Goal: Answer question/provide support: Share knowledge or assist other users

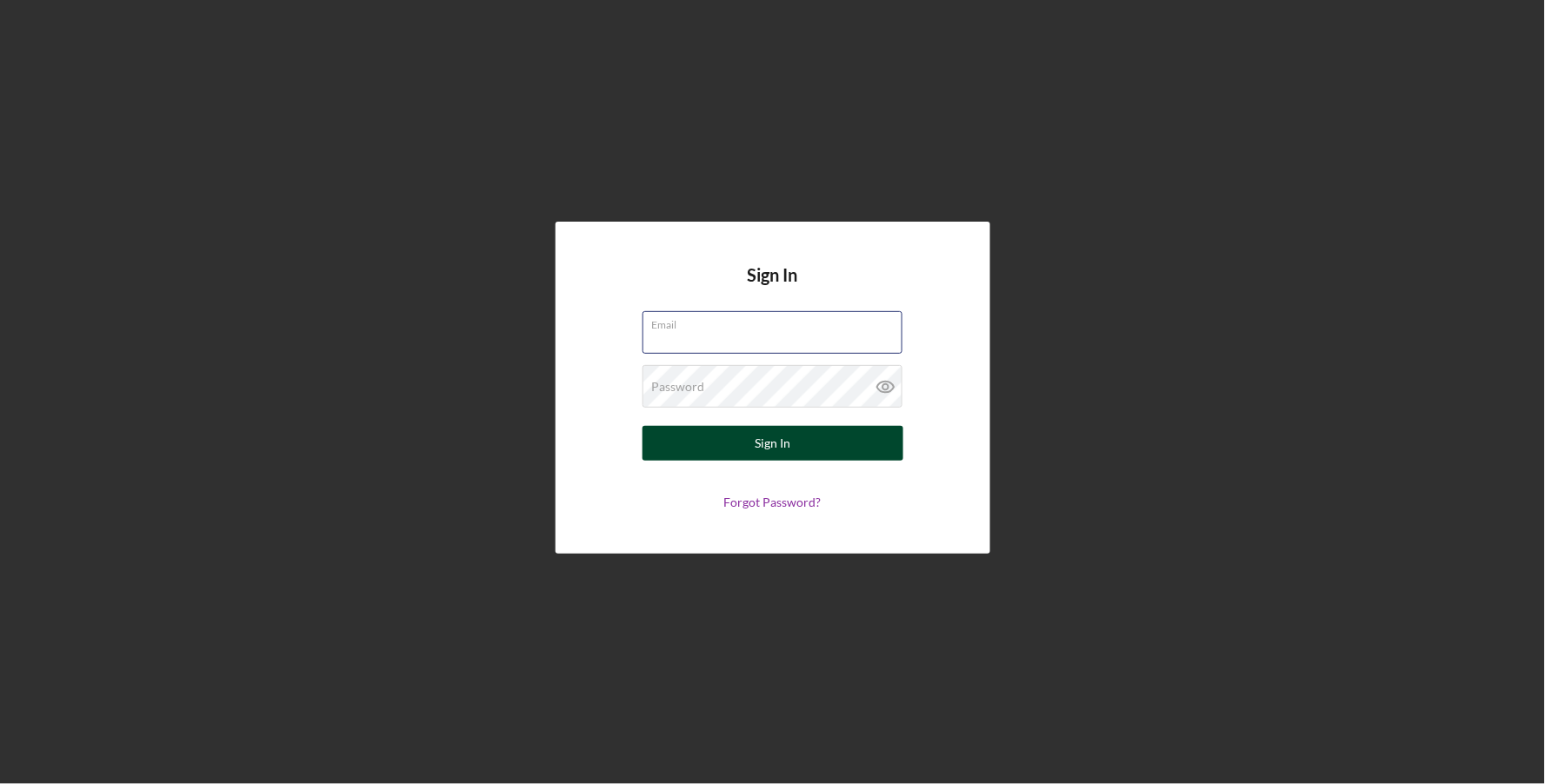
type input "[EMAIL_ADDRESS][DOMAIN_NAME]"
click at [785, 438] on div "Sign In" at bounding box center [772, 443] width 36 height 35
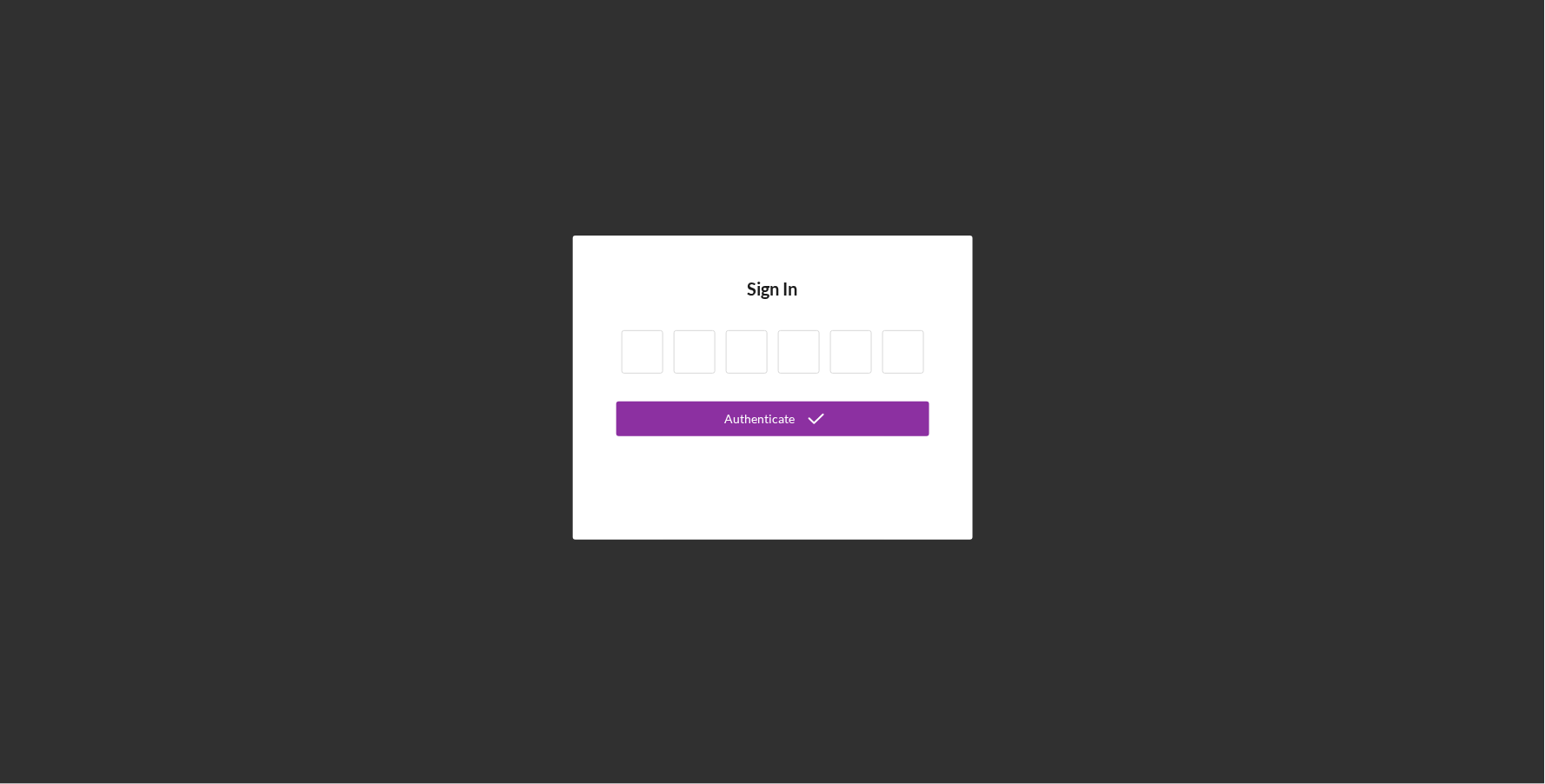
click at [653, 359] on input at bounding box center [642, 352] width 42 height 44
type input "6"
type input "9"
type input "4"
type input "5"
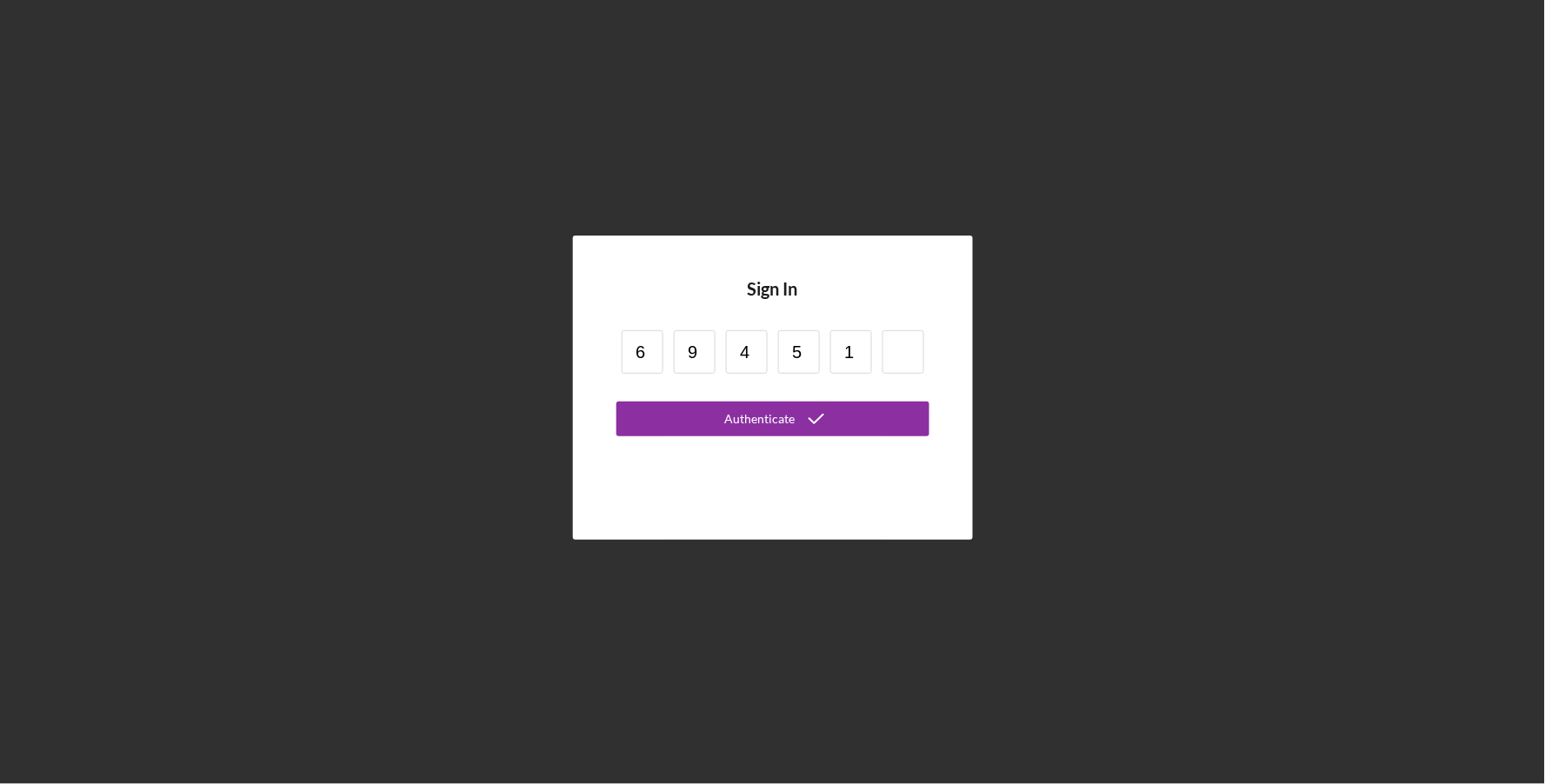
type input "1"
type input "4"
click at [616, 401] on button "Authenticate" at bounding box center [772, 419] width 313 height 35
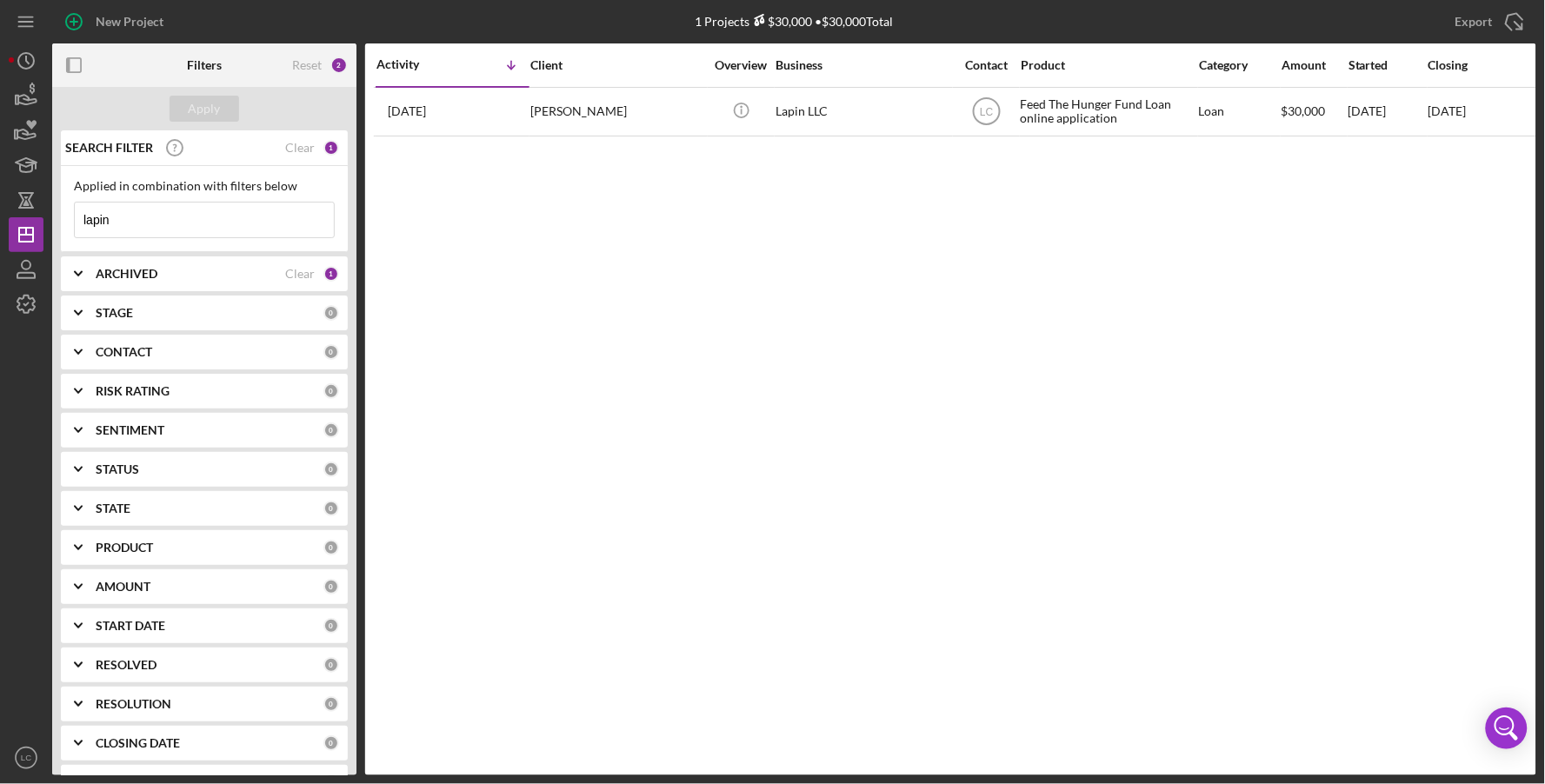
drag, startPoint x: 321, startPoint y: 159, endPoint x: 321, endPoint y: 145, distance: 14.0
click at [321, 159] on div "SEARCH FILTER Clear 1" at bounding box center [200, 148] width 279 height 44
click at [323, 145] on div "1" at bounding box center [331, 148] width 16 height 16
click at [302, 150] on div "Clear" at bounding box center [300, 148] width 30 height 14
click at [111, 280] on div "ARCHIVED Clear 1" at bounding box center [217, 274] width 244 height 35
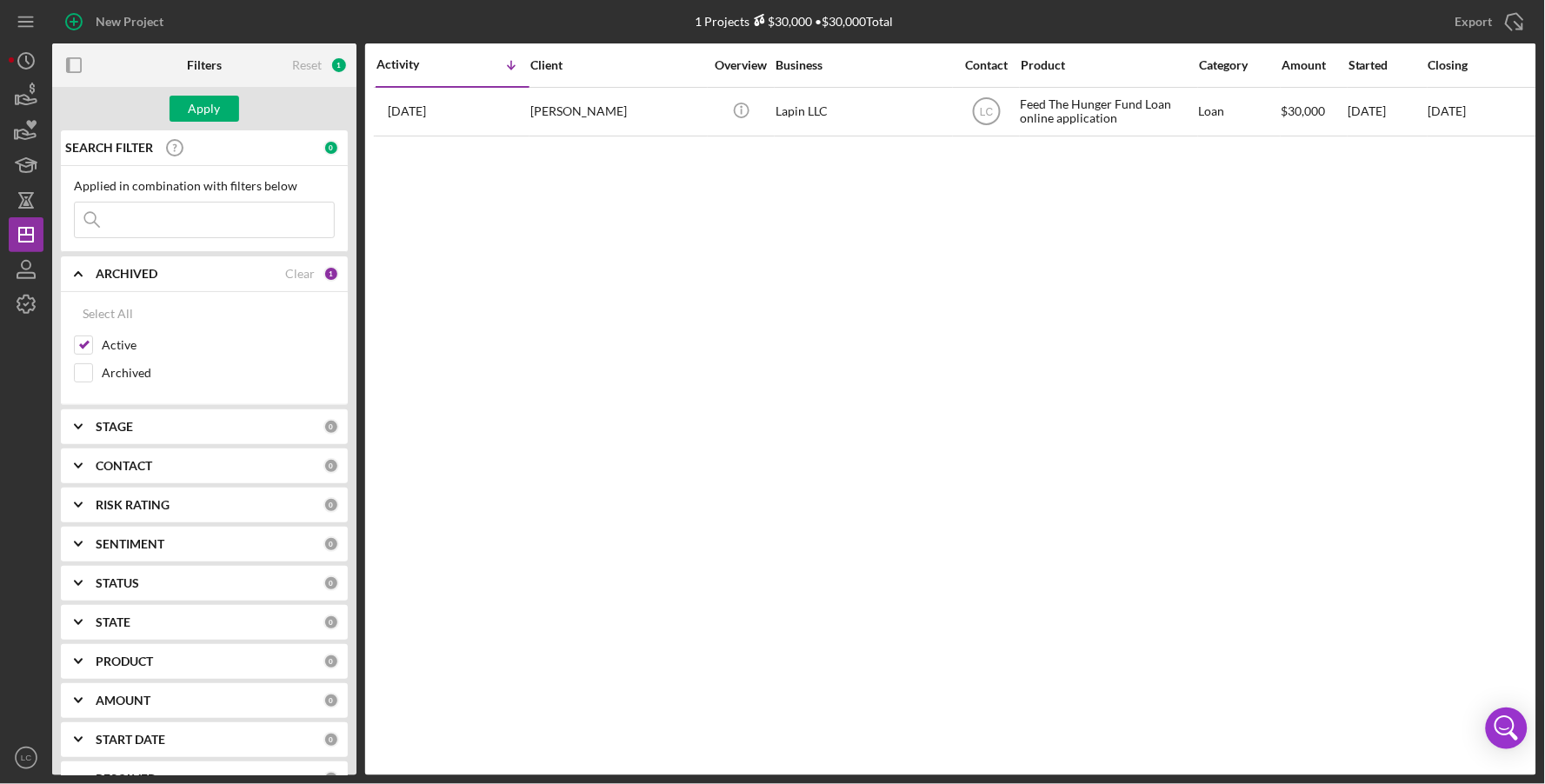
click at [113, 281] on div "ARCHIVED Clear 1" at bounding box center [217, 274] width 244 height 35
click at [114, 314] on b "STAGE" at bounding box center [114, 313] width 38 height 14
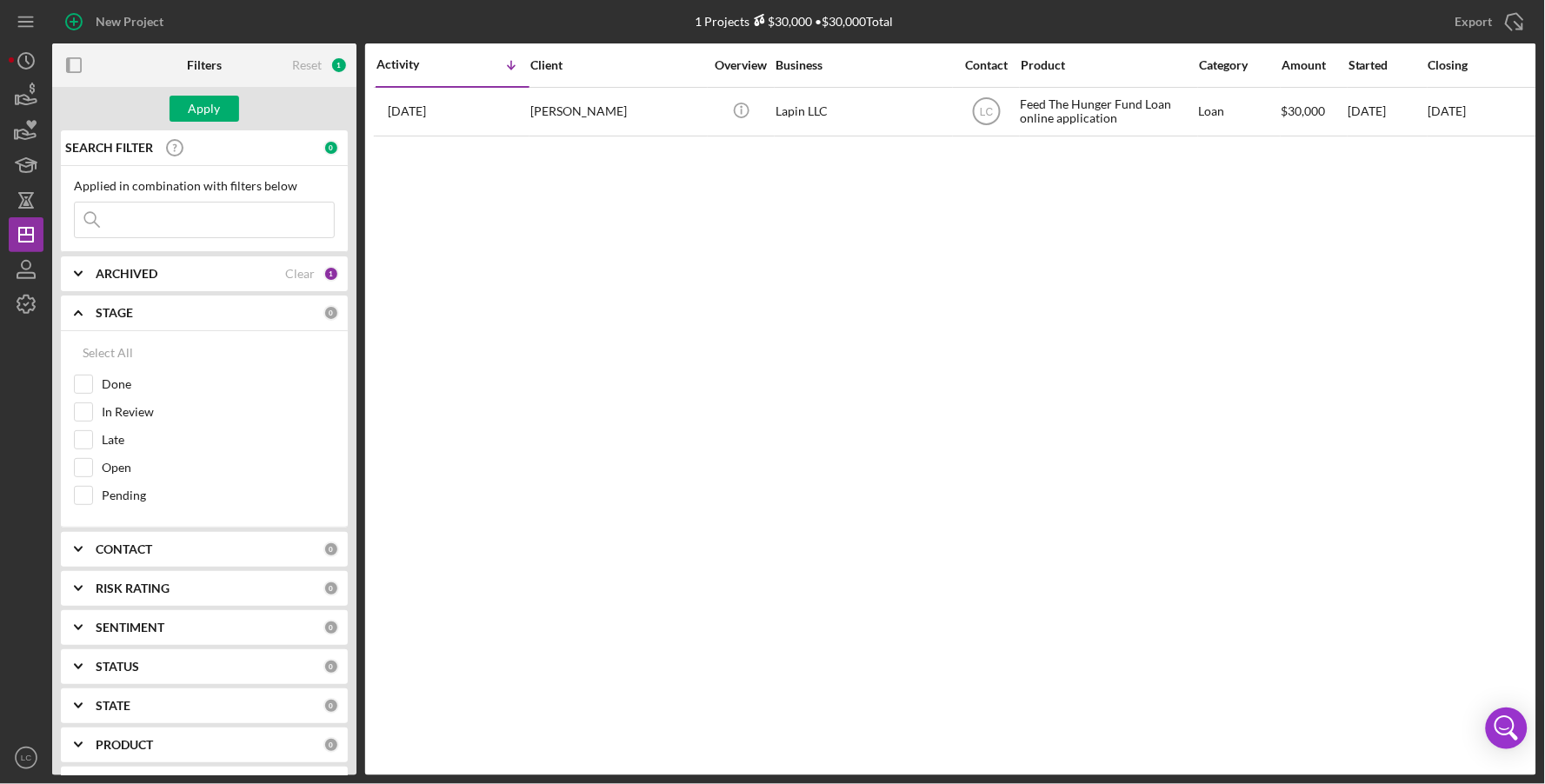
click at [114, 314] on b "STAGE" at bounding box center [114, 313] width 38 height 14
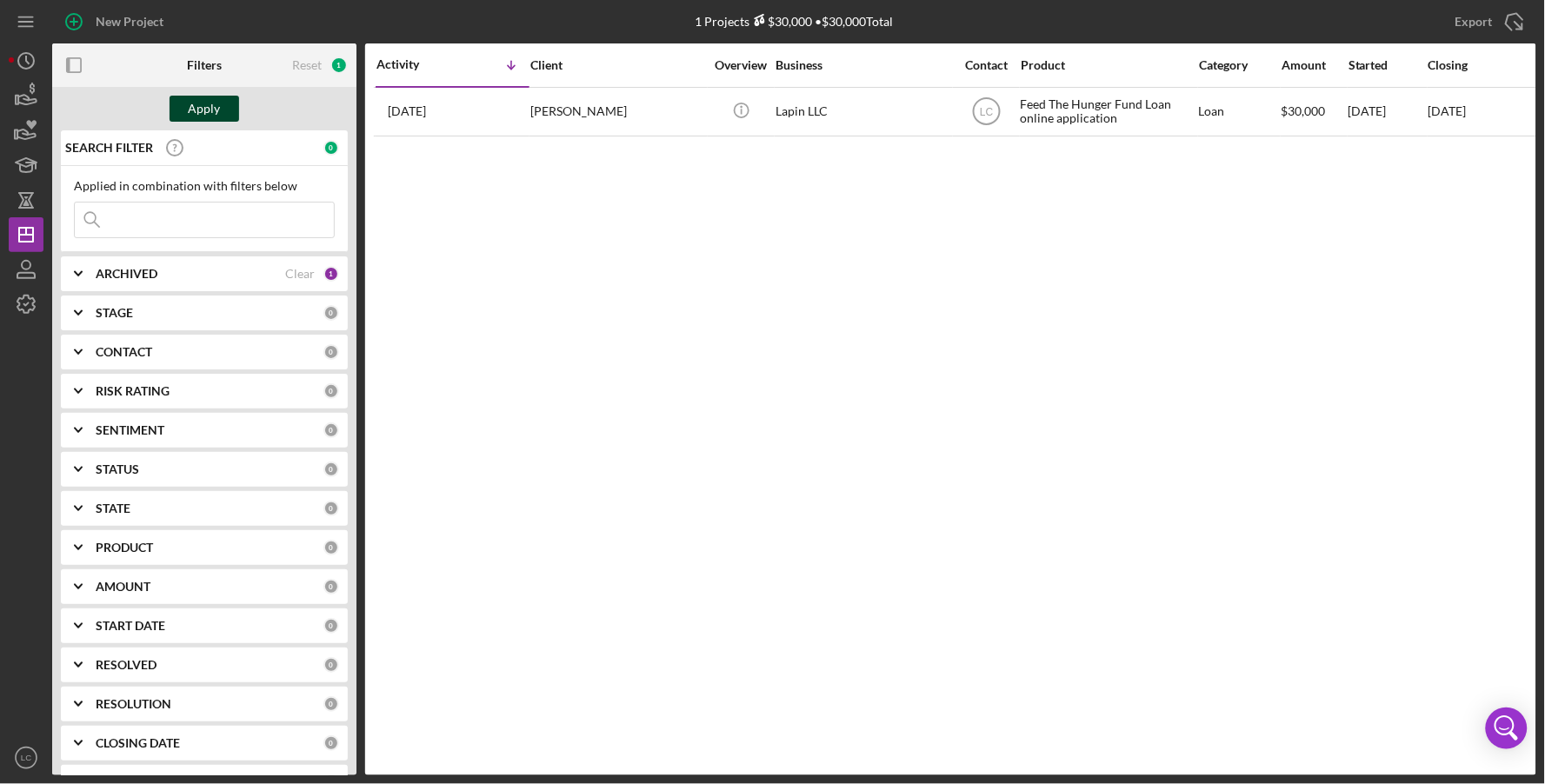
click at [230, 104] on button "Apply" at bounding box center [203, 109] width 69 height 26
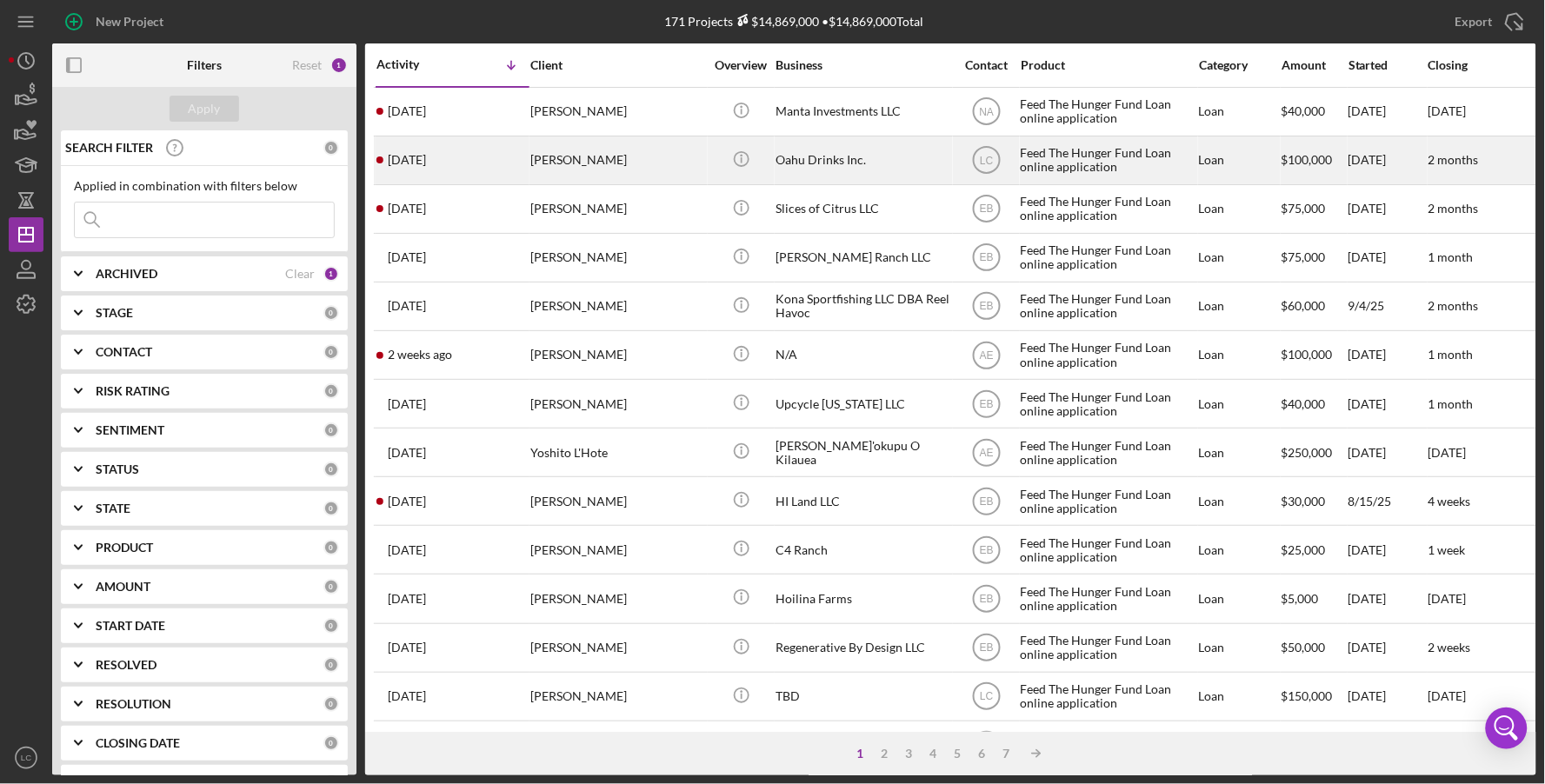
click at [625, 165] on div "[PERSON_NAME]" at bounding box center [617, 160] width 174 height 46
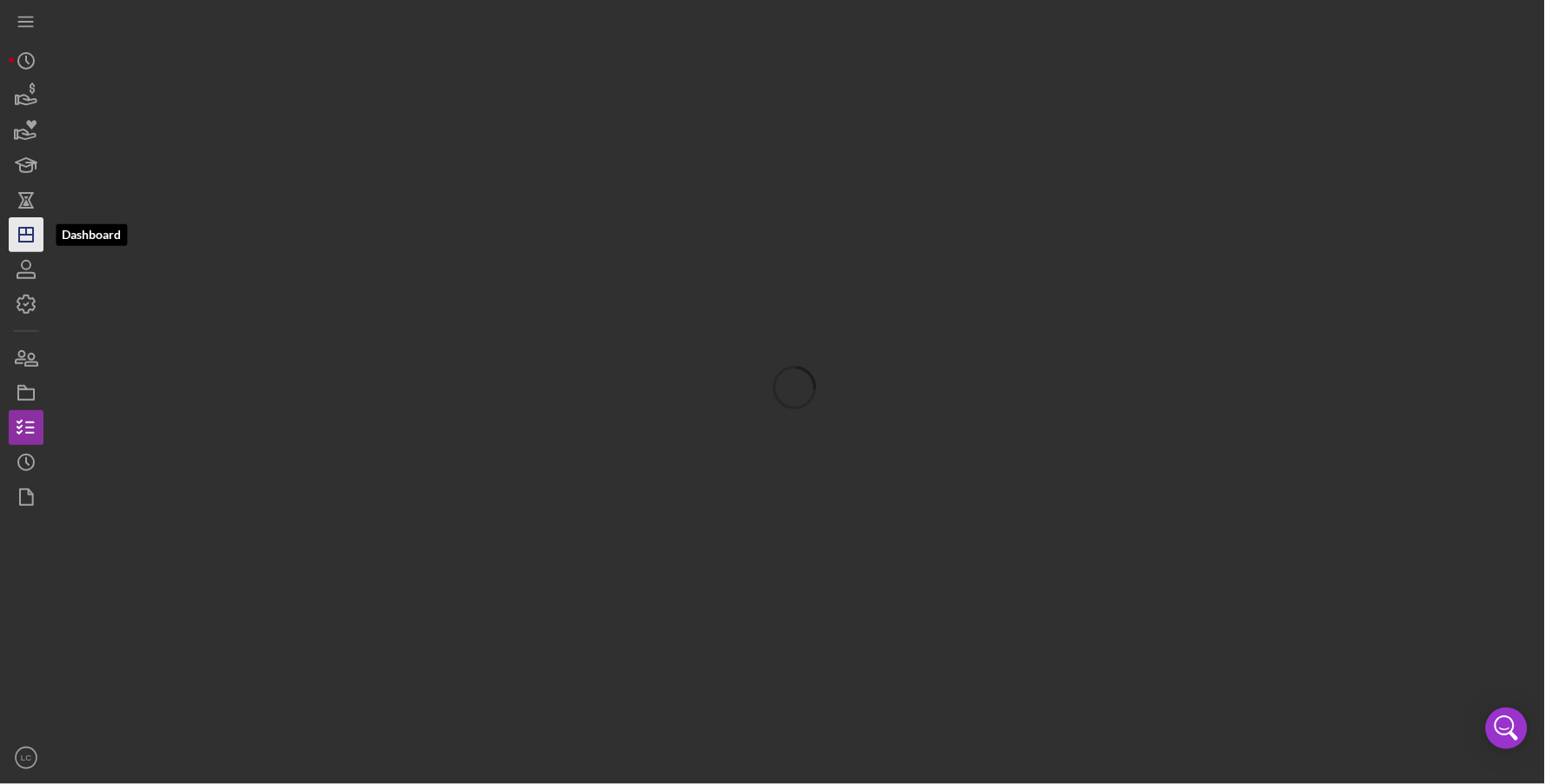
click at [35, 240] on icon "Icon/Dashboard" at bounding box center [26, 235] width 44 height 44
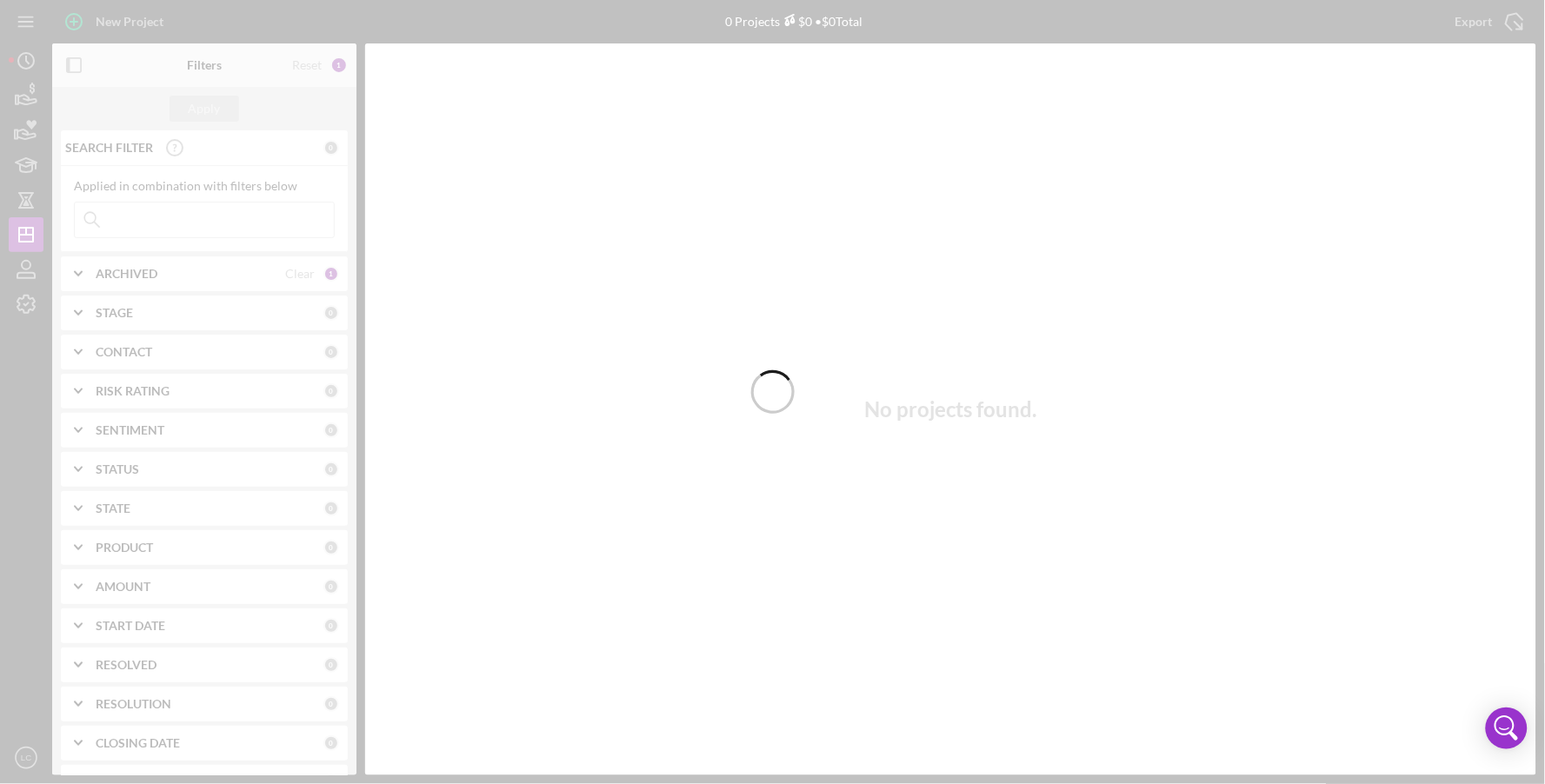
click at [138, 281] on div at bounding box center [772, 392] width 1545 height 784
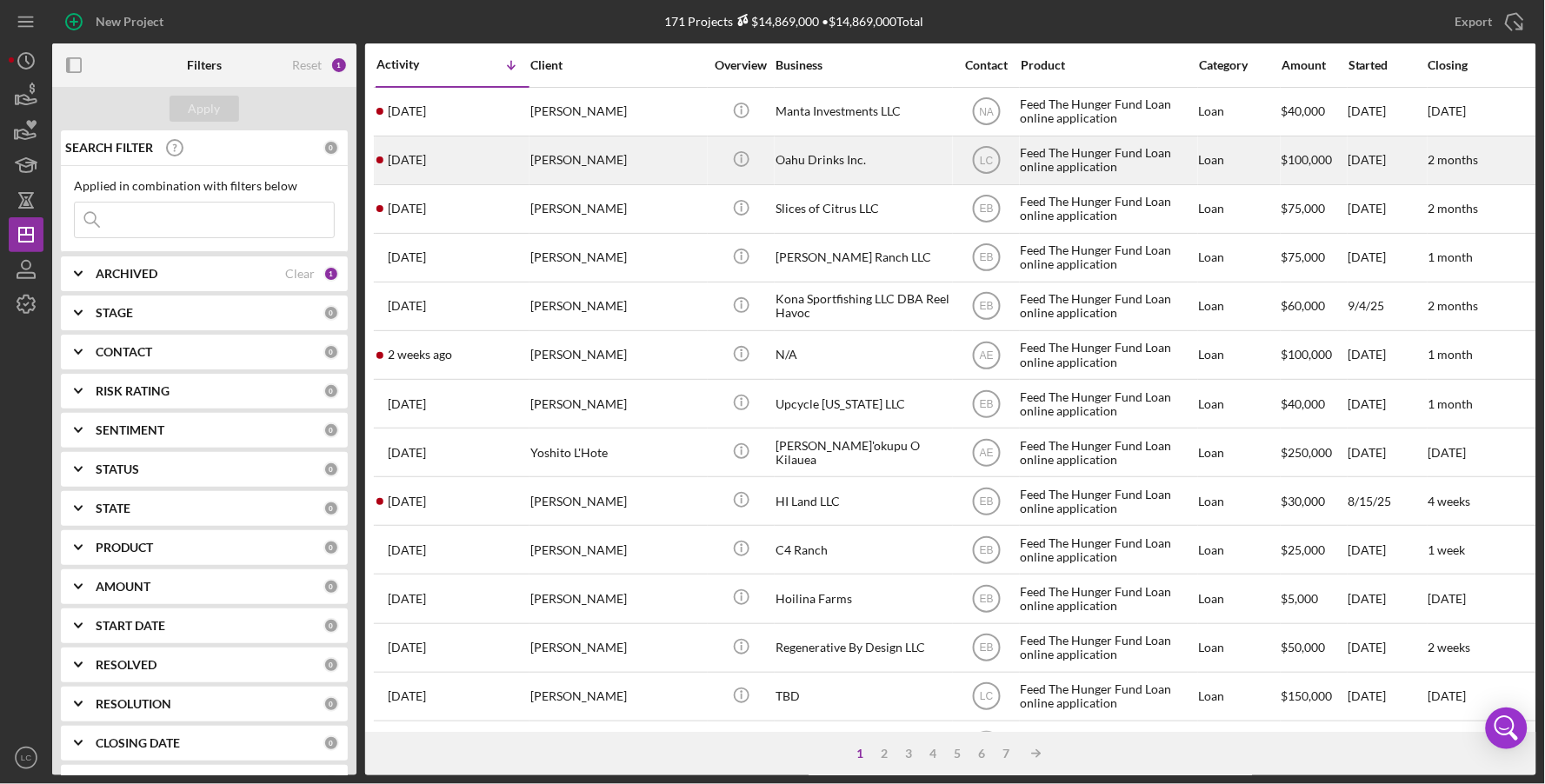
click at [507, 166] on div "[DATE] [PERSON_NAME]" at bounding box center [453, 160] width 152 height 46
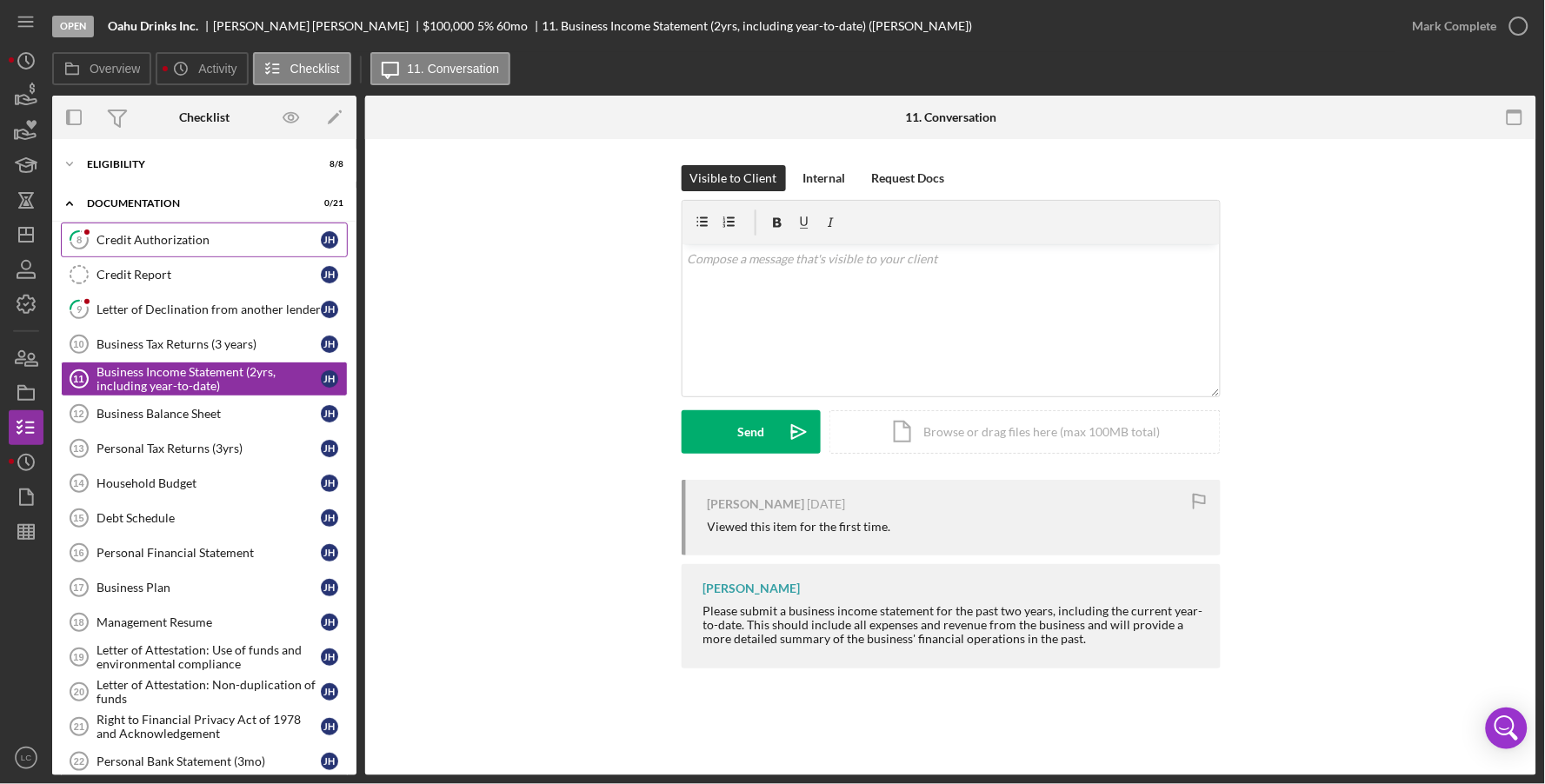
click at [151, 233] on div "Credit Authorization" at bounding box center [209, 240] width 224 height 14
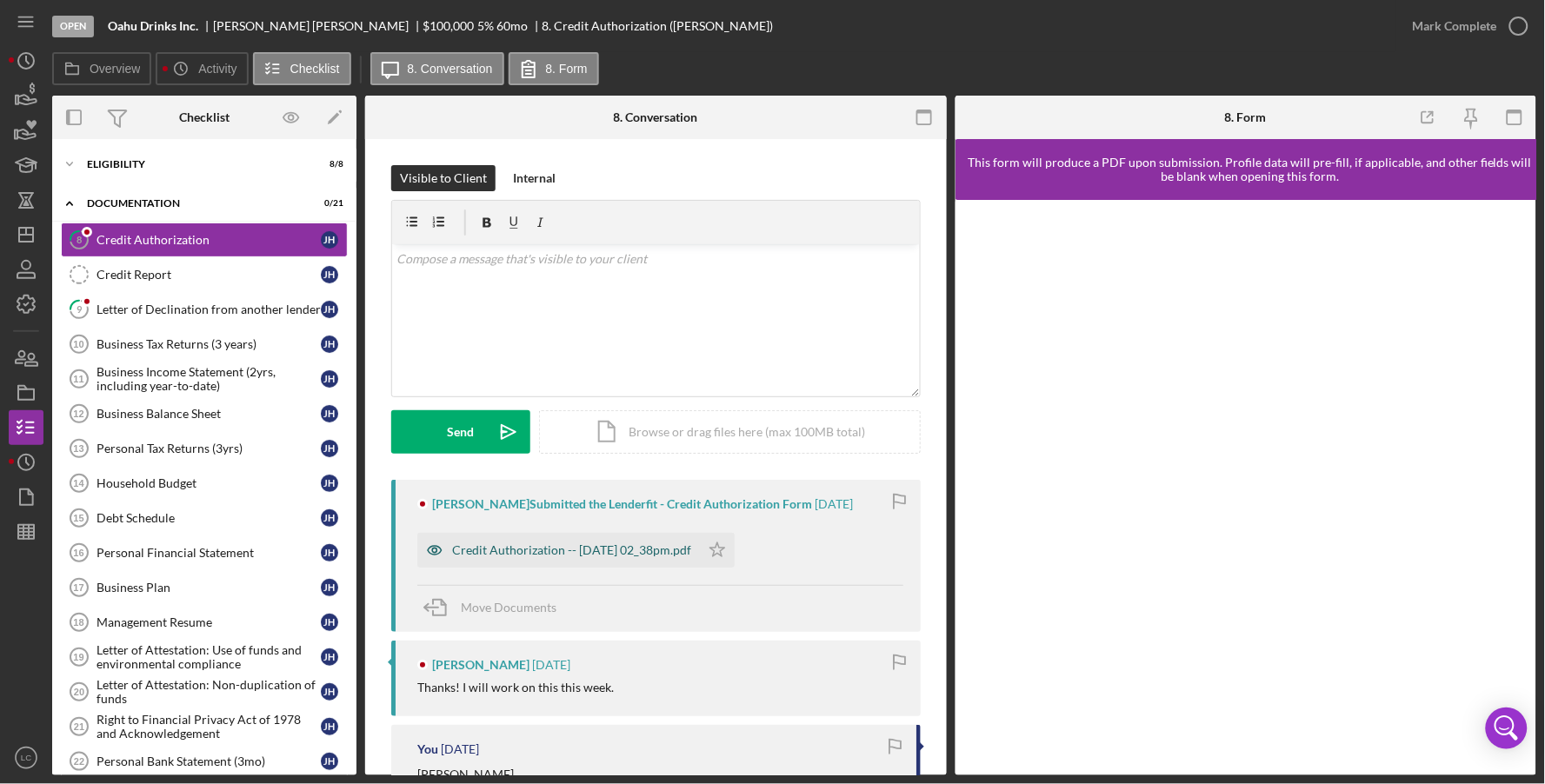
scroll to position [20, 0]
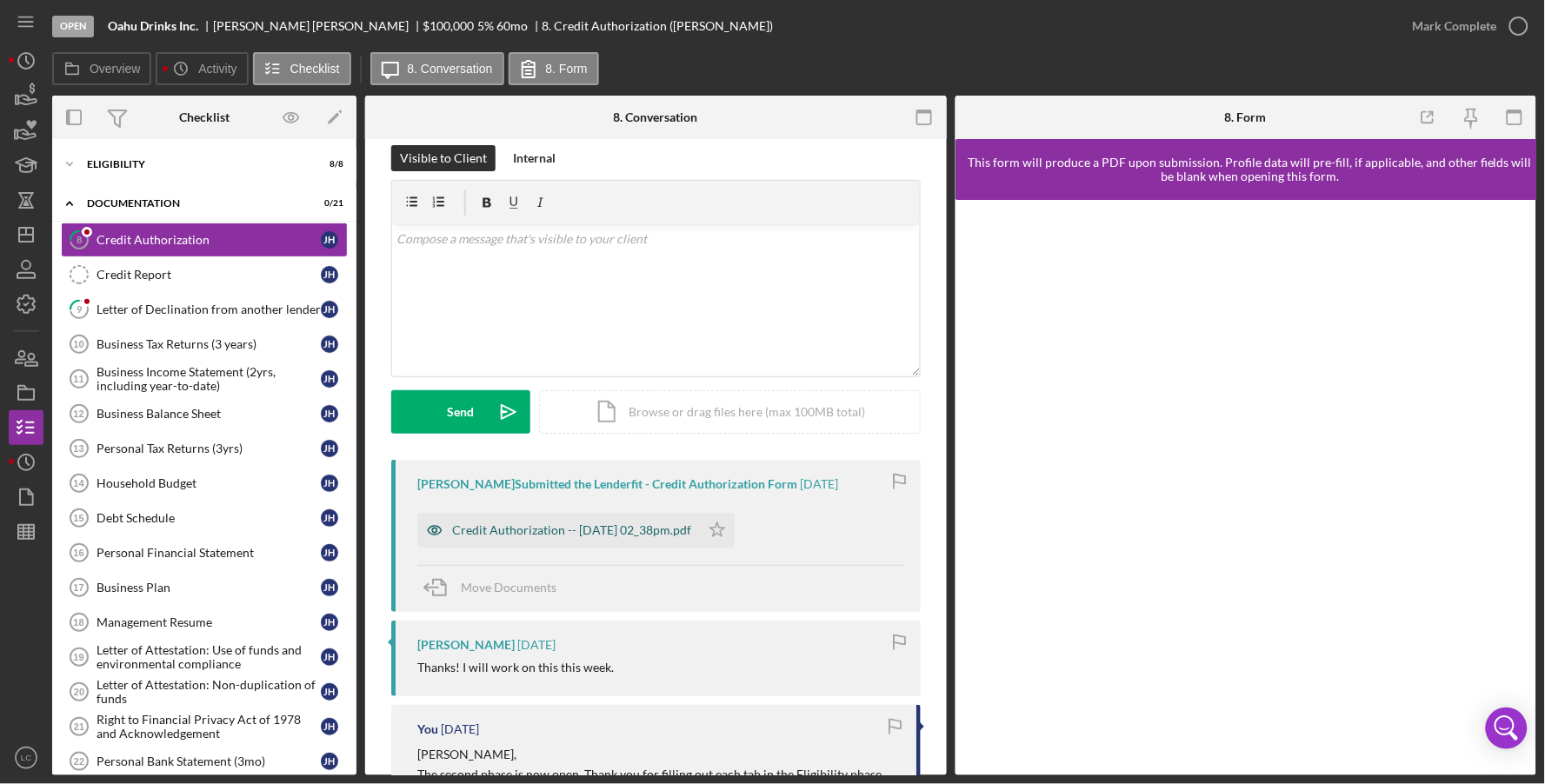
click at [546, 514] on div "Credit Authorization -- [DATE] 02_38pm.pdf" at bounding box center [558, 530] width 282 height 35
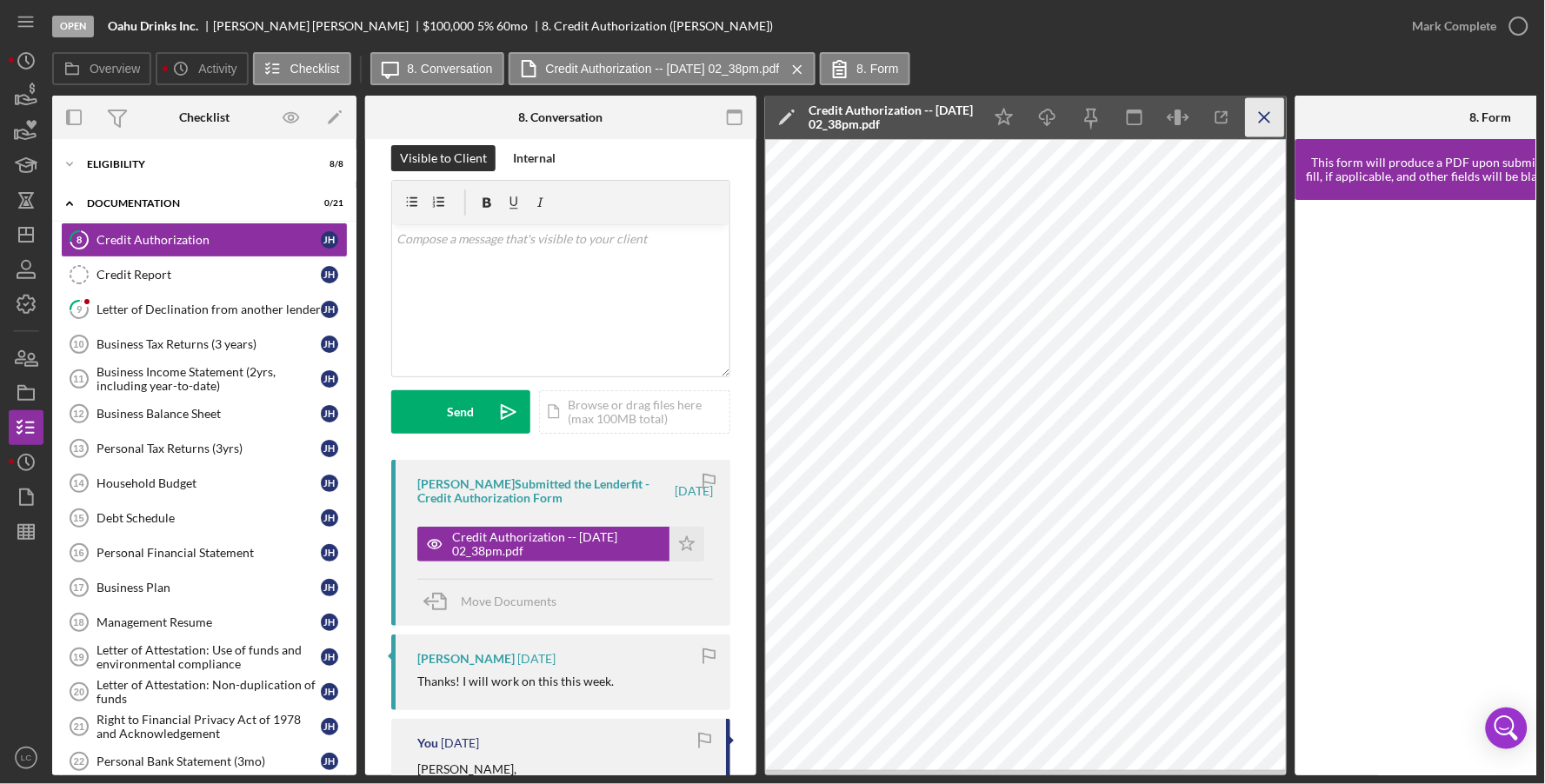
click at [1262, 117] on icon "Icon/Menu Close" at bounding box center [1265, 117] width 39 height 39
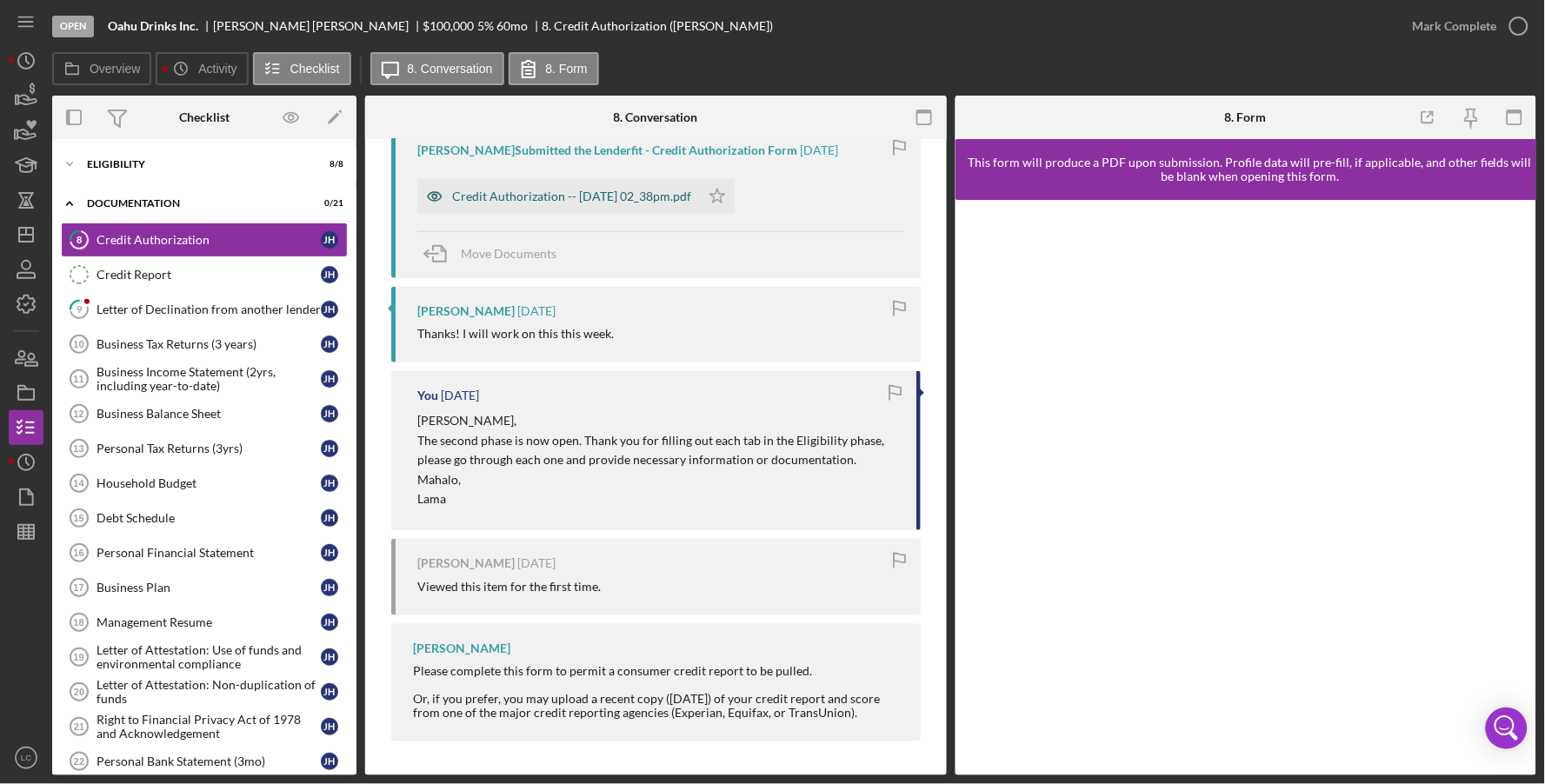
scroll to position [355, 0]
click at [175, 302] on div "Letter of Declination from another lender" at bounding box center [209, 309] width 224 height 14
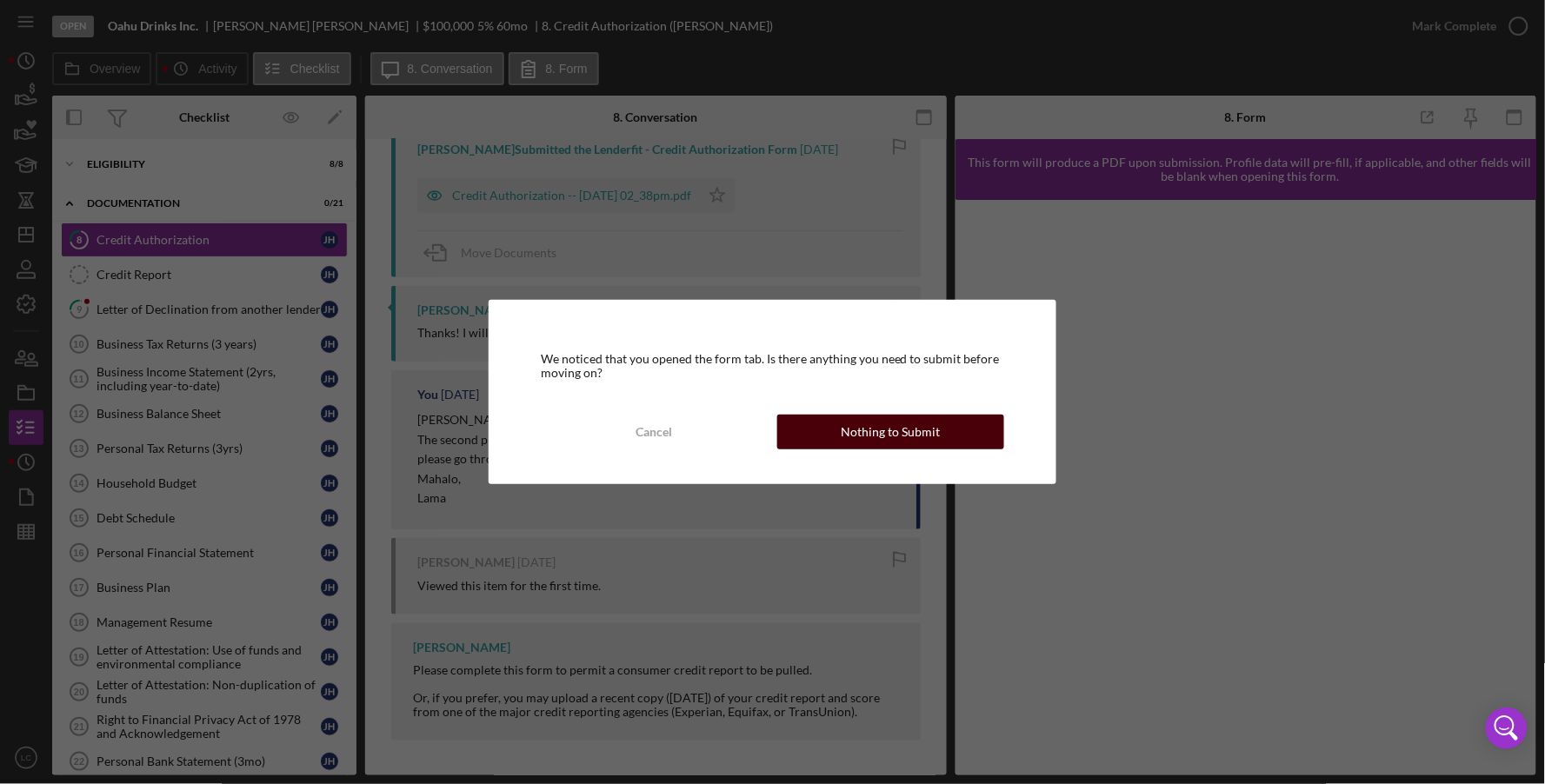
click at [873, 426] on div "Nothing to Submit" at bounding box center [889, 432] width 99 height 35
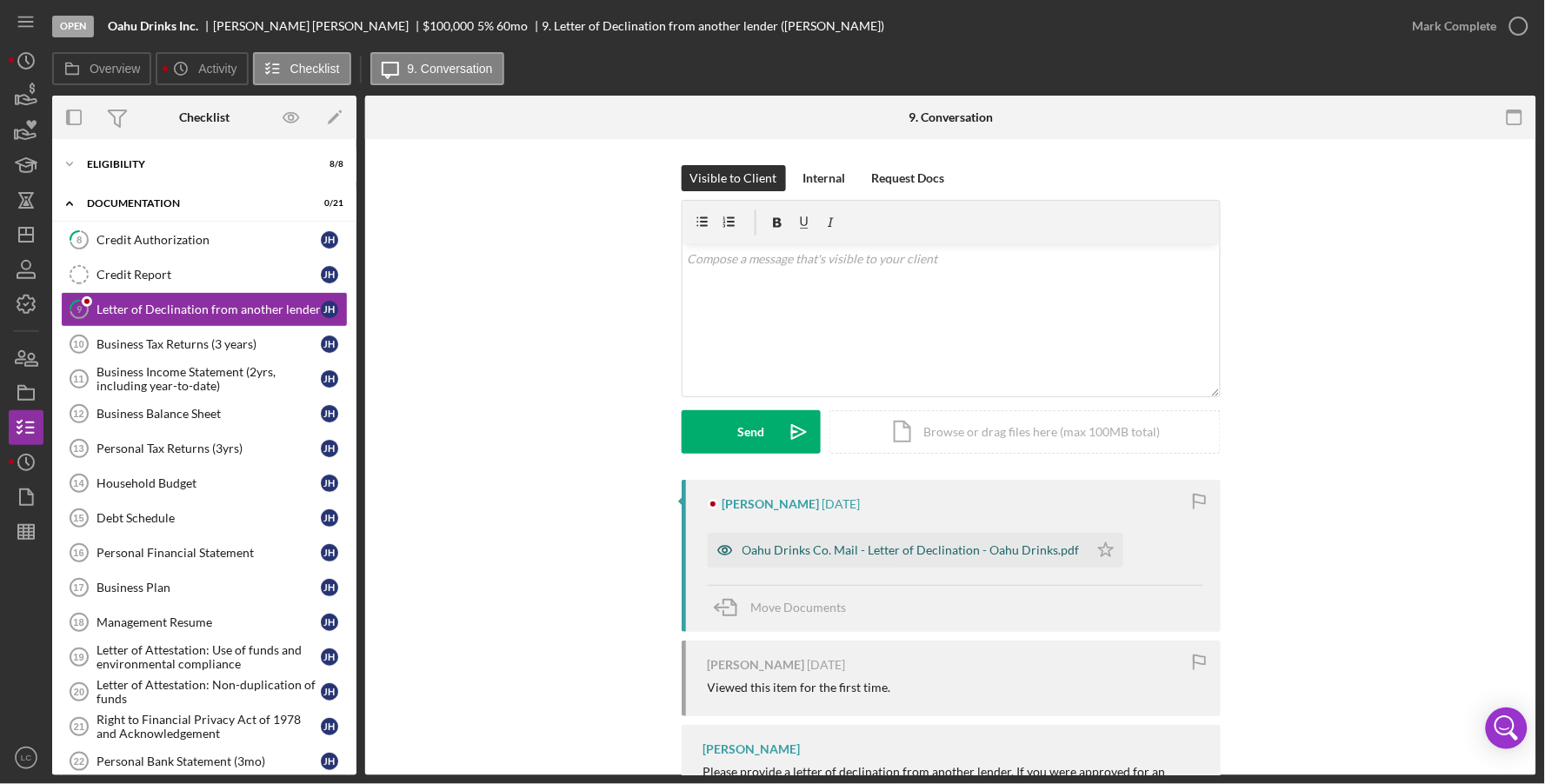
click at [790, 555] on div "Oahu Drinks Co. Mail - Letter of Declination - Oahu Drinks.pdf" at bounding box center [911, 550] width 337 height 14
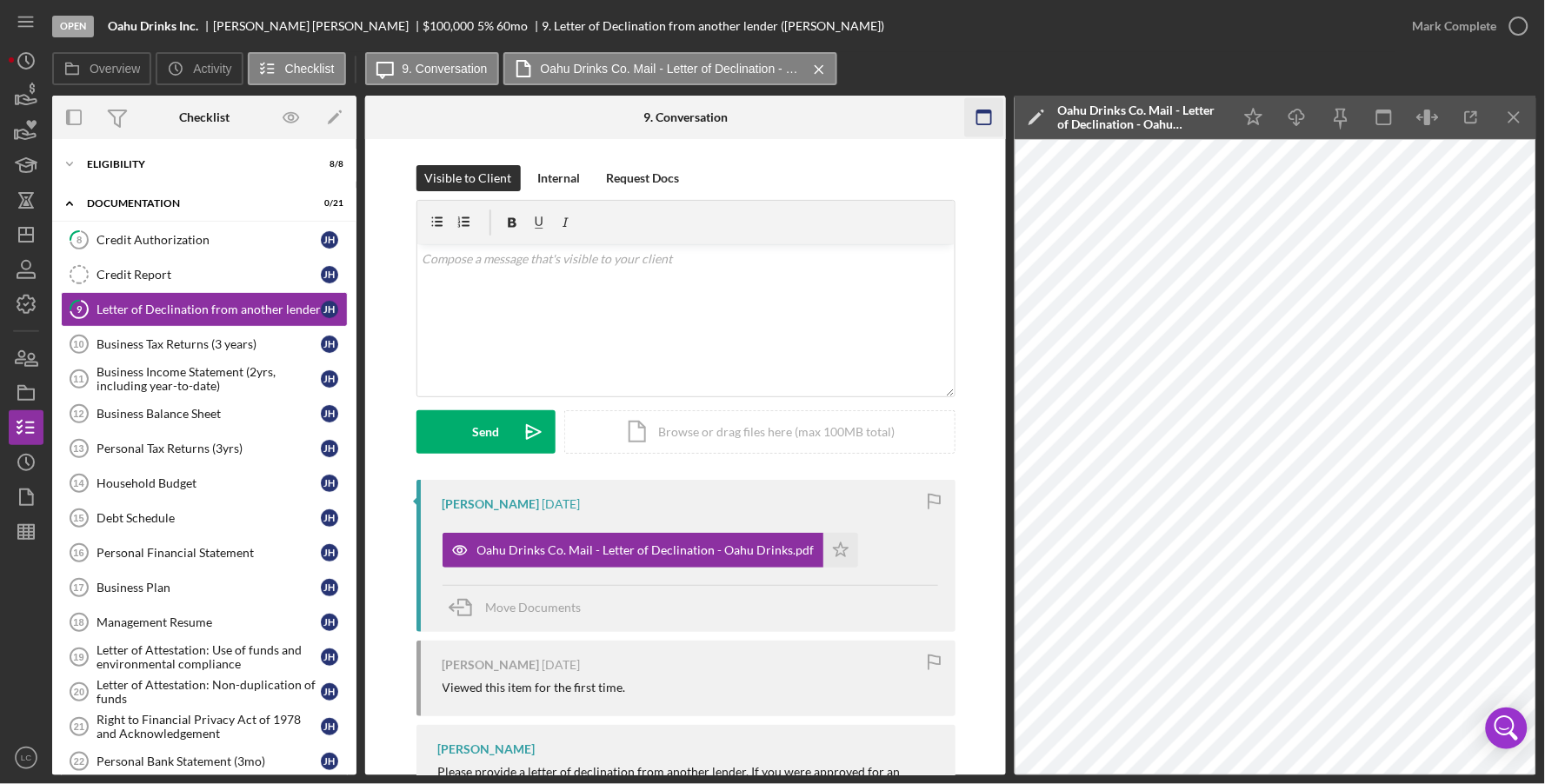
click at [985, 123] on icon "button" at bounding box center [984, 117] width 39 height 39
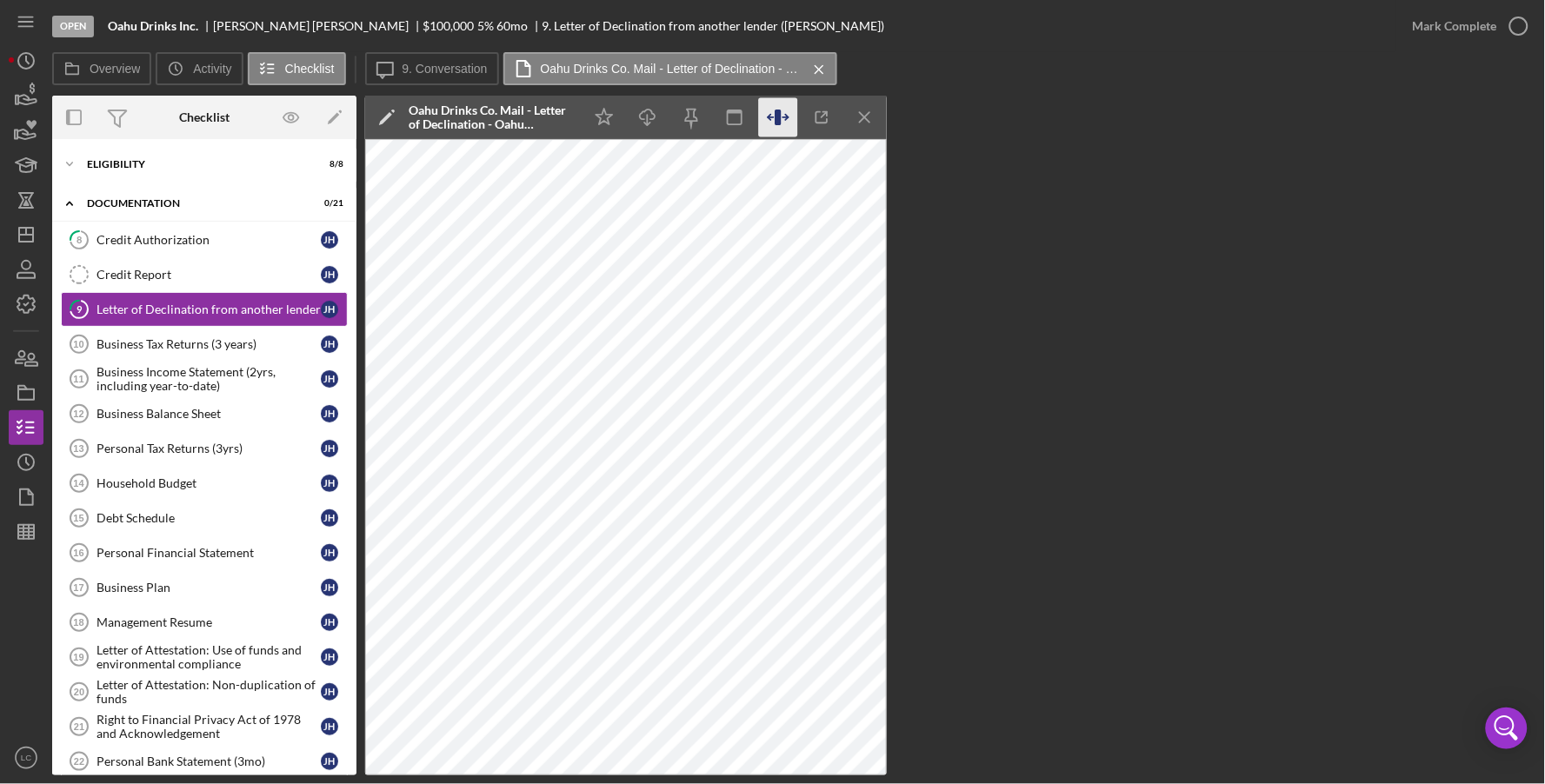
click at [786, 122] on icon "button" at bounding box center [778, 117] width 39 height 39
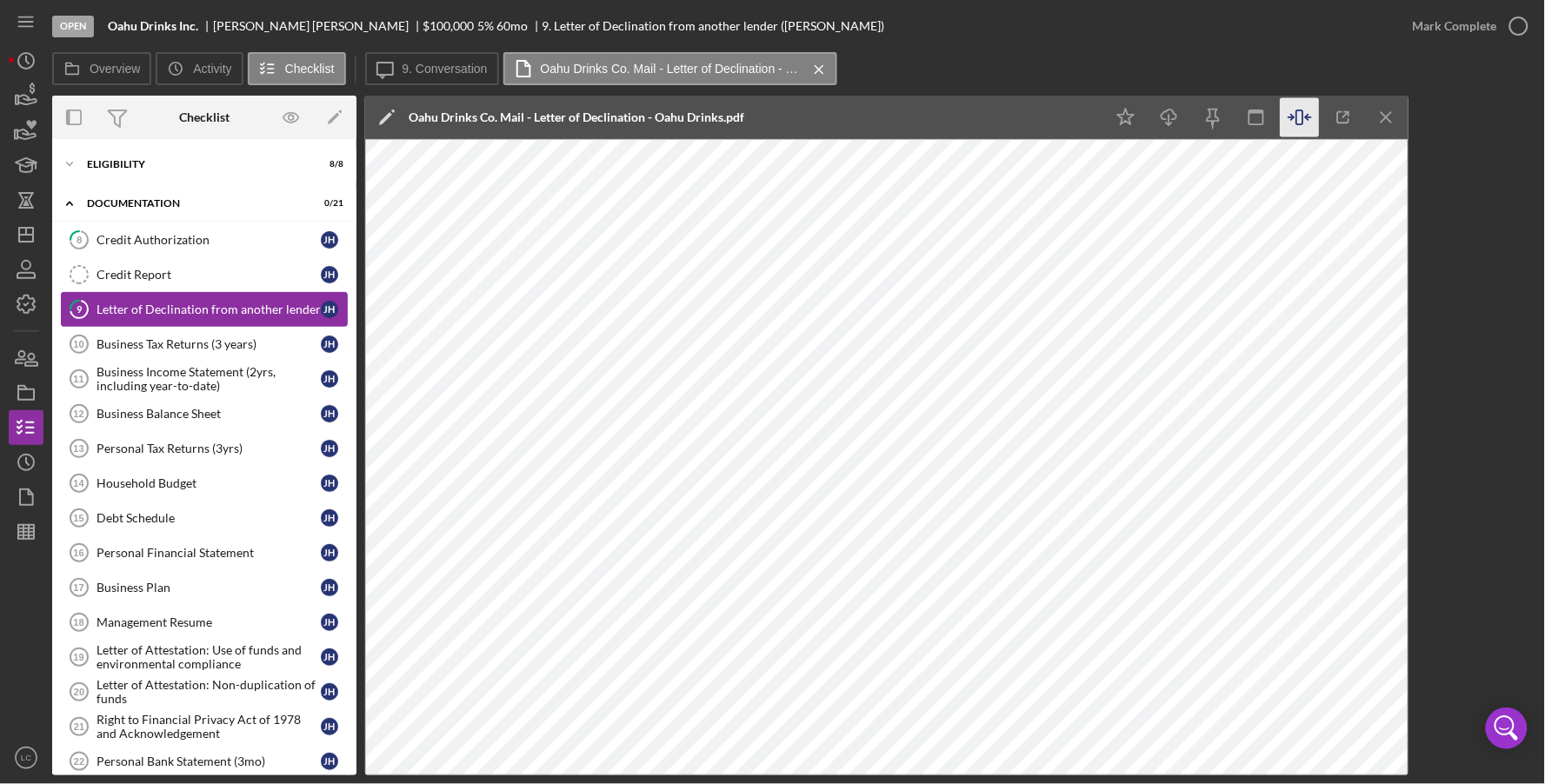
click at [171, 313] on div "Letter of Declination from another lender" at bounding box center [209, 309] width 224 height 14
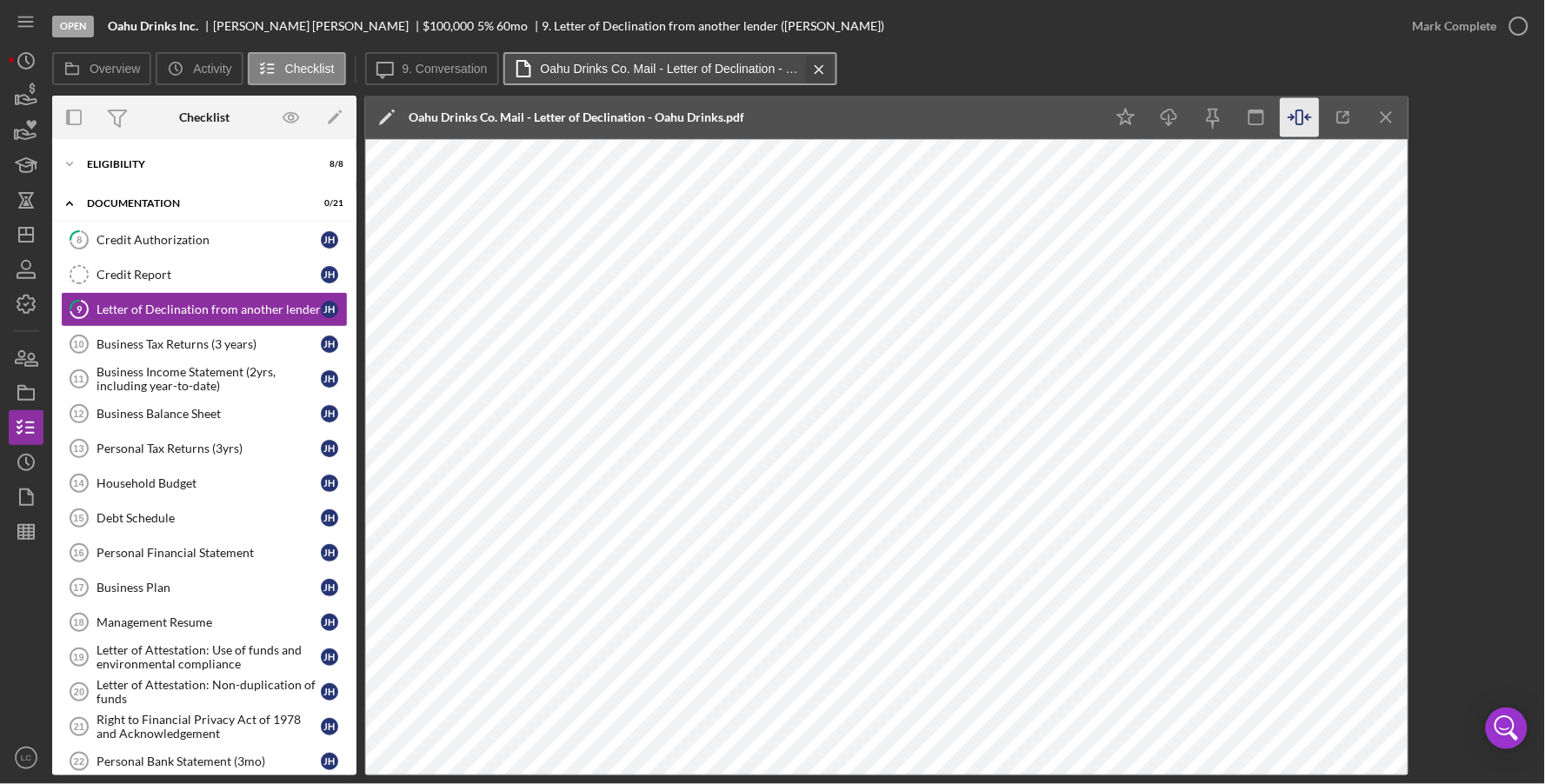
click at [807, 67] on icon "Icon/Menu Close" at bounding box center [819, 70] width 31 height 44
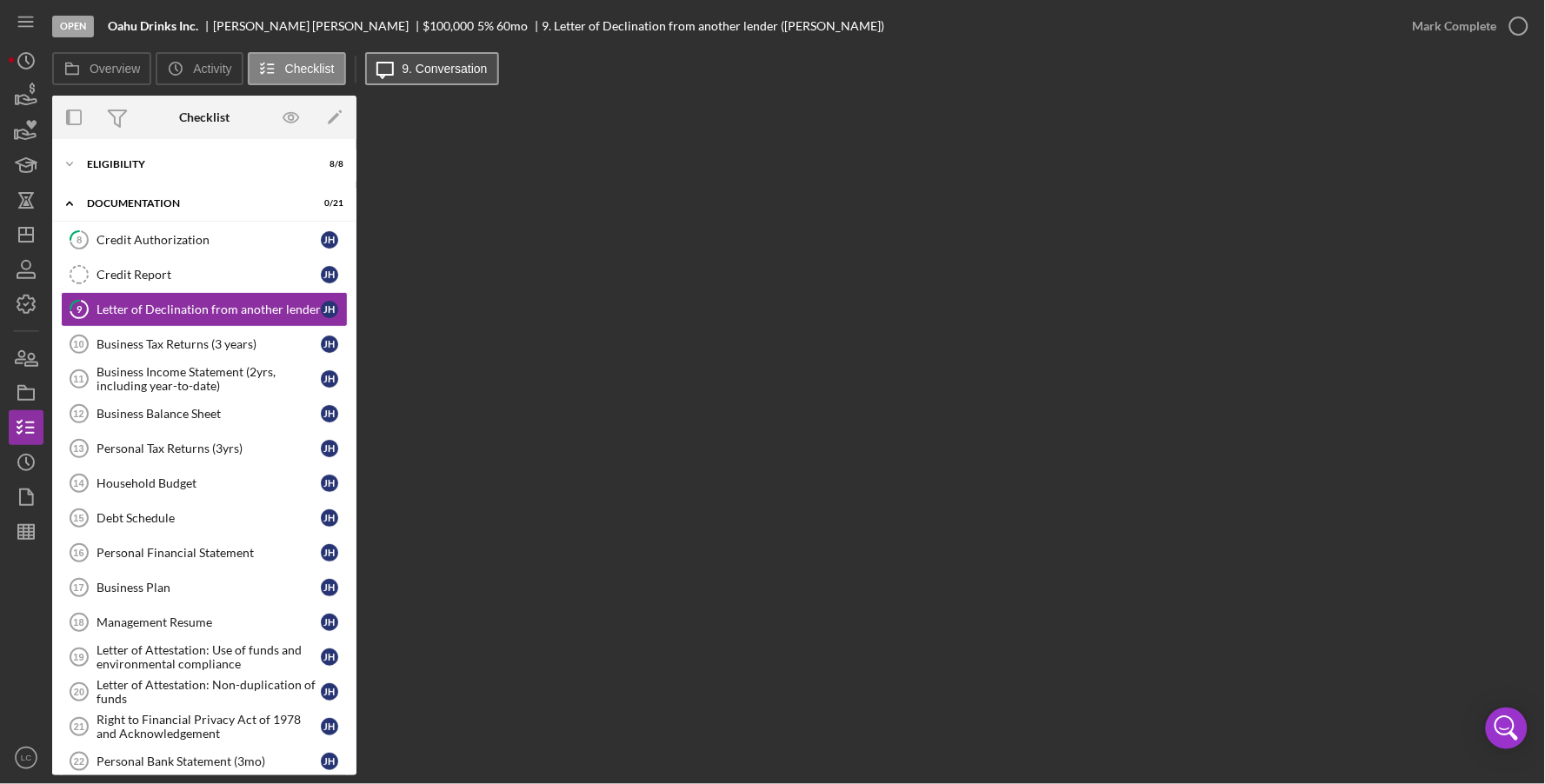
click at [461, 70] on label "9. Conversation" at bounding box center [444, 68] width 85 height 14
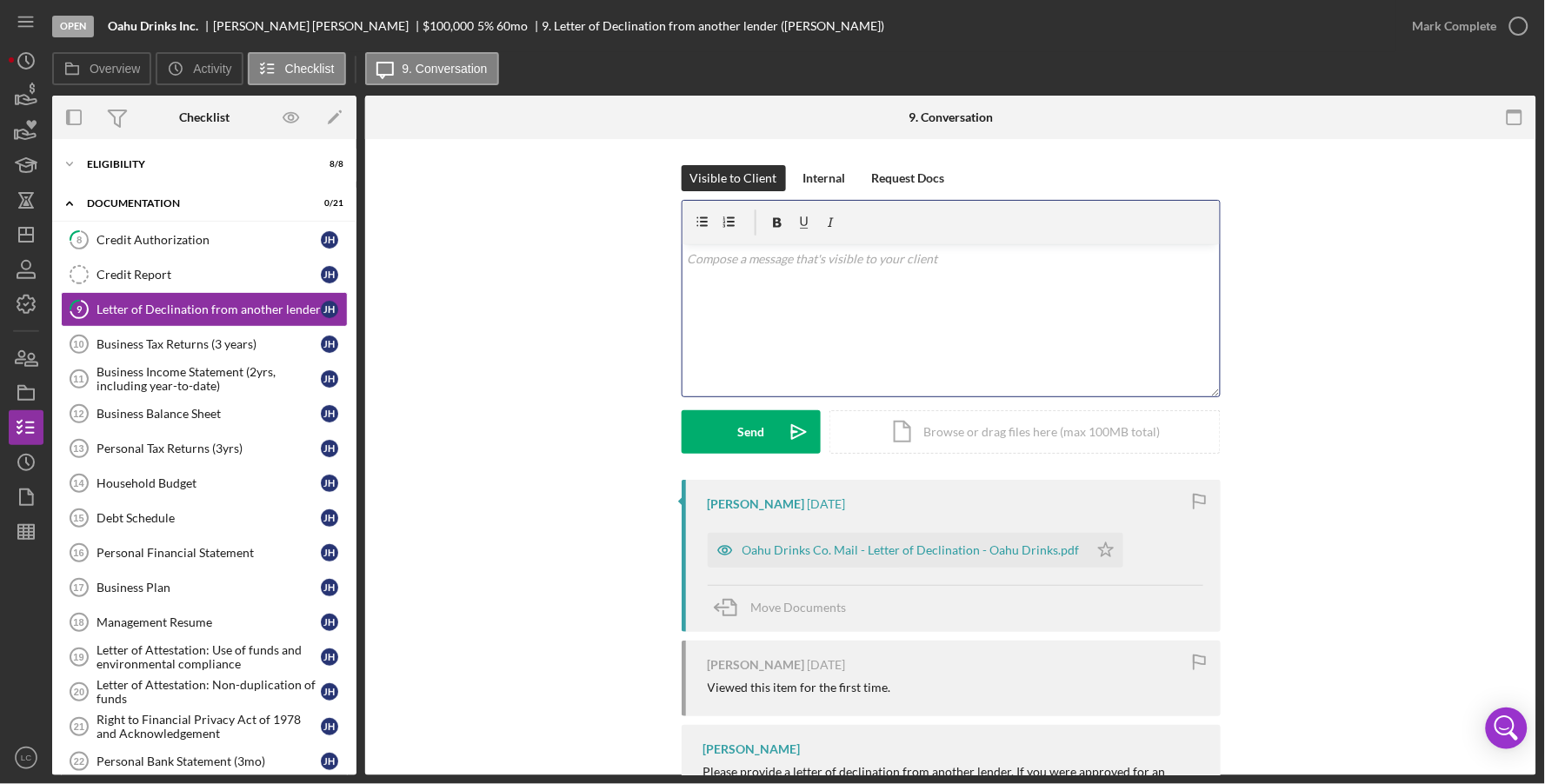
click at [866, 343] on div "v Color teal Color pink Remove color Add row above Add row below Add column bef…" at bounding box center [951, 321] width 537 height 152
click at [886, 549] on div "Oahu Drinks Co. Mail - Letter of Declination - Oahu Drinks.pdf" at bounding box center [911, 550] width 337 height 14
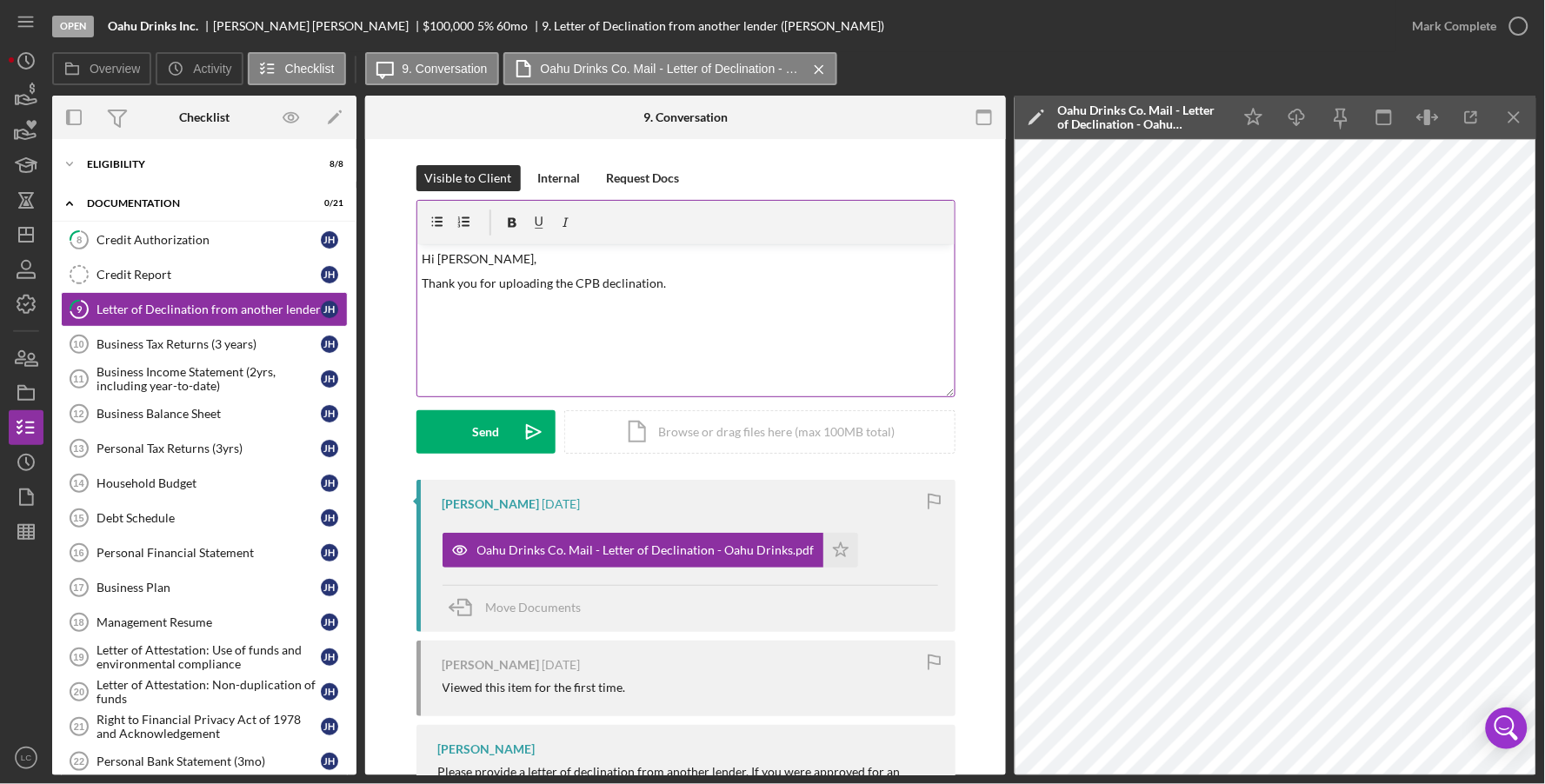
click at [620, 335] on div "v Color teal Color pink Remove color Add row above Add row below Add column bef…" at bounding box center [685, 321] width 537 height 152
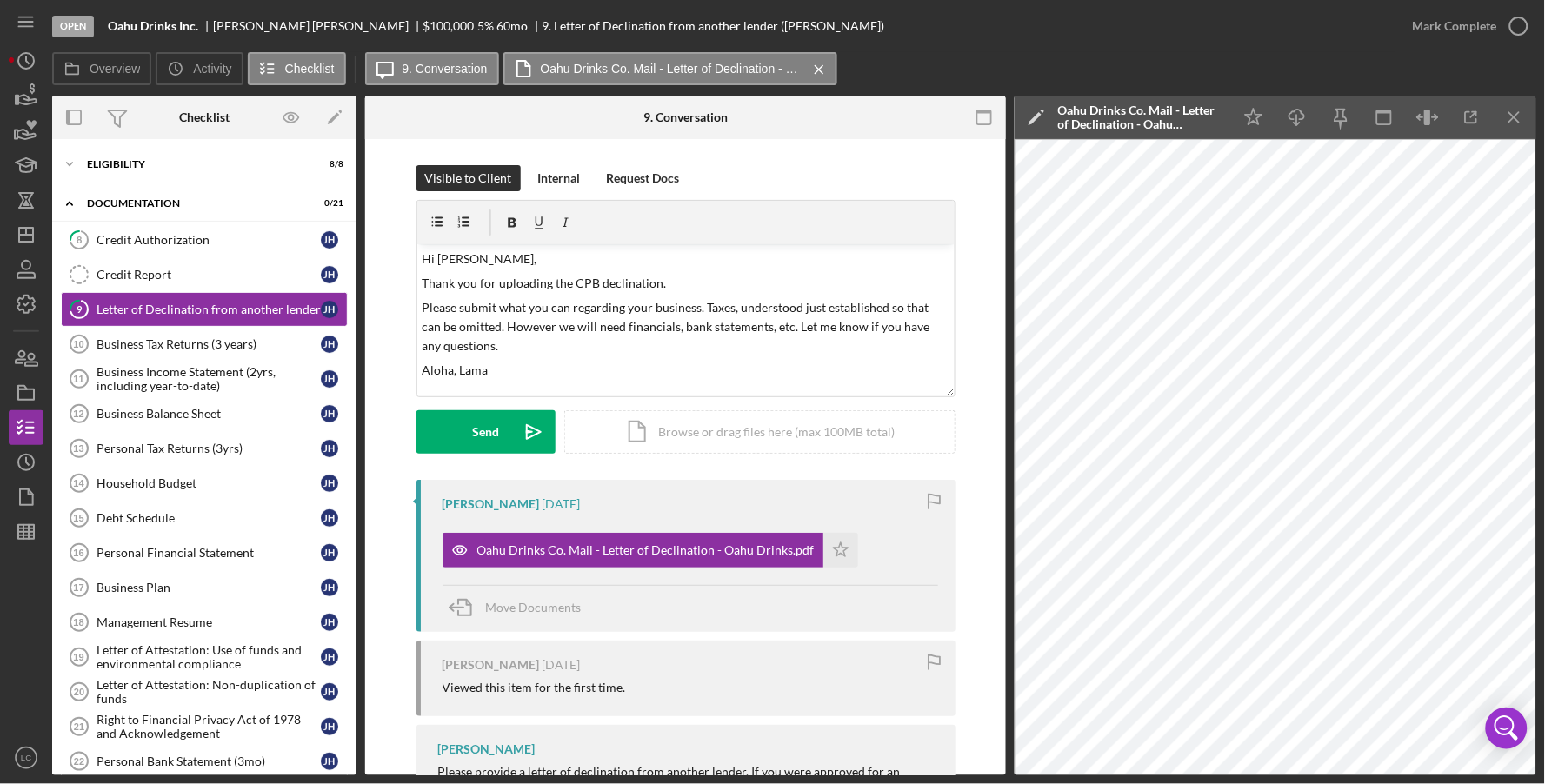
click at [505, 457] on div "Visible to Client Internal Request Docs v Color teal Color pink Remove color Ad…" at bounding box center [685, 322] width 539 height 314
click at [490, 429] on div "Send" at bounding box center [485, 432] width 27 height 44
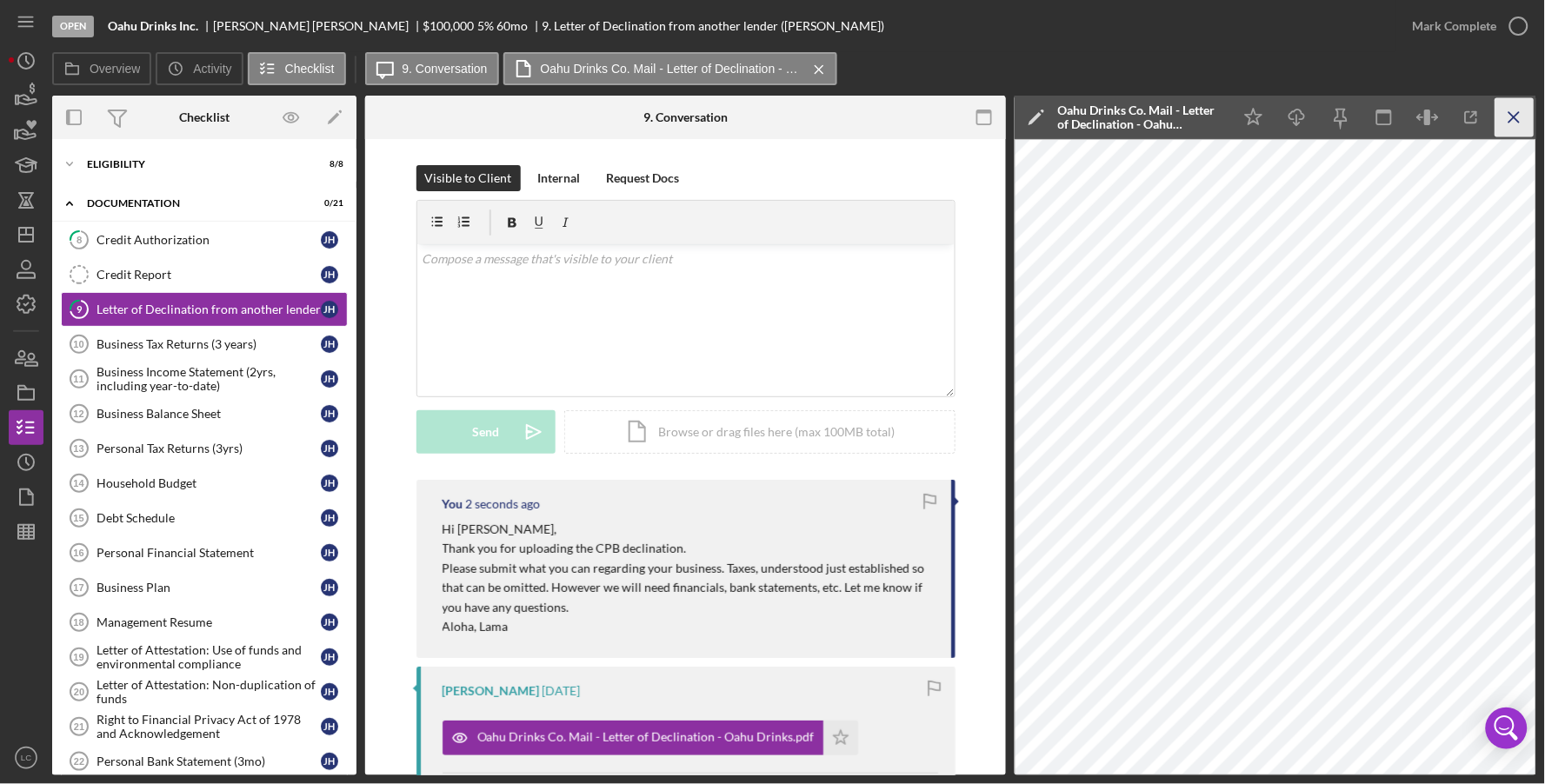
click at [1457, 121] on line "button" at bounding box center [1513, 117] width 10 height 10
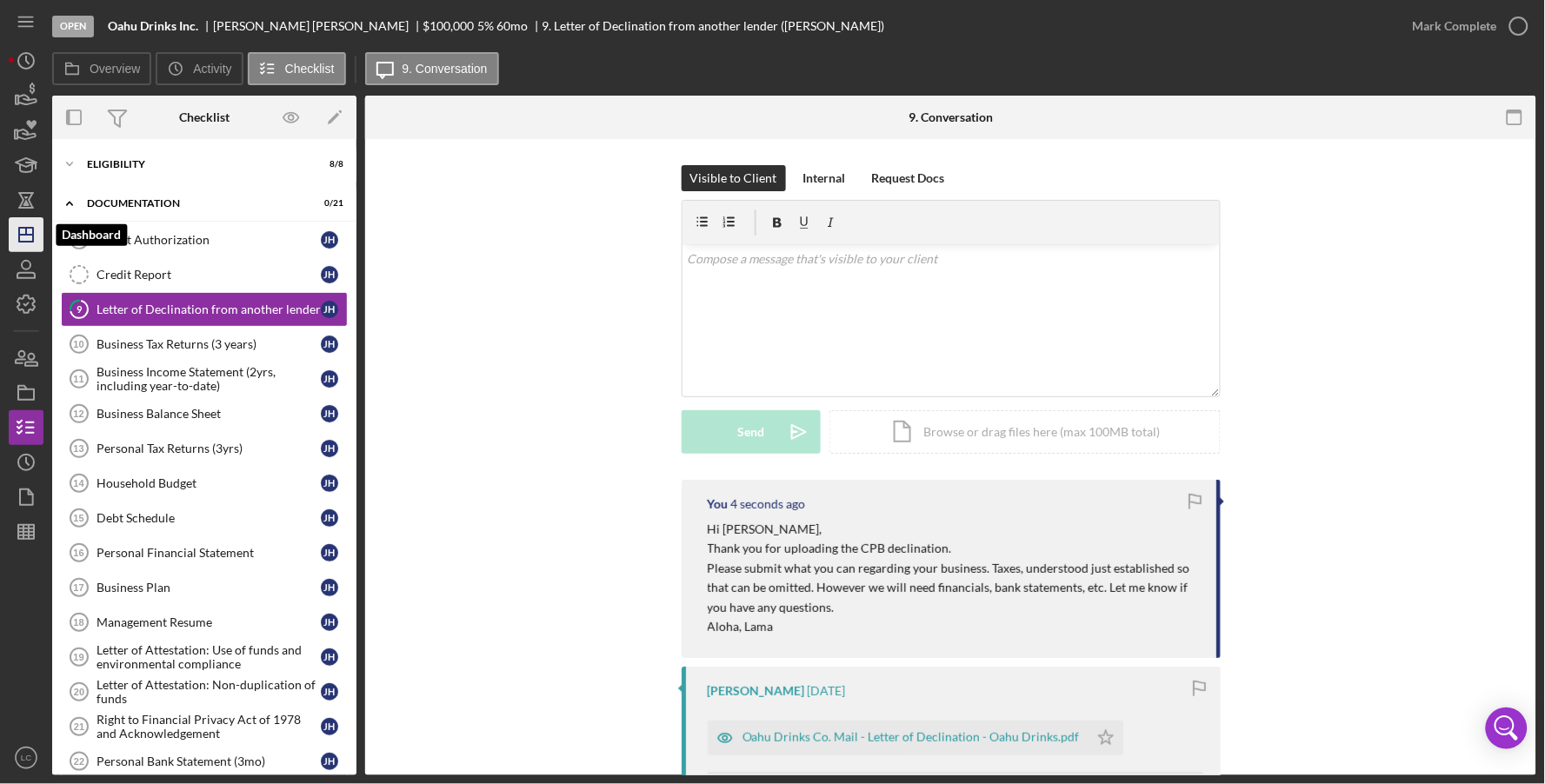
click at [32, 221] on icon "Icon/Dashboard" at bounding box center [26, 235] width 44 height 44
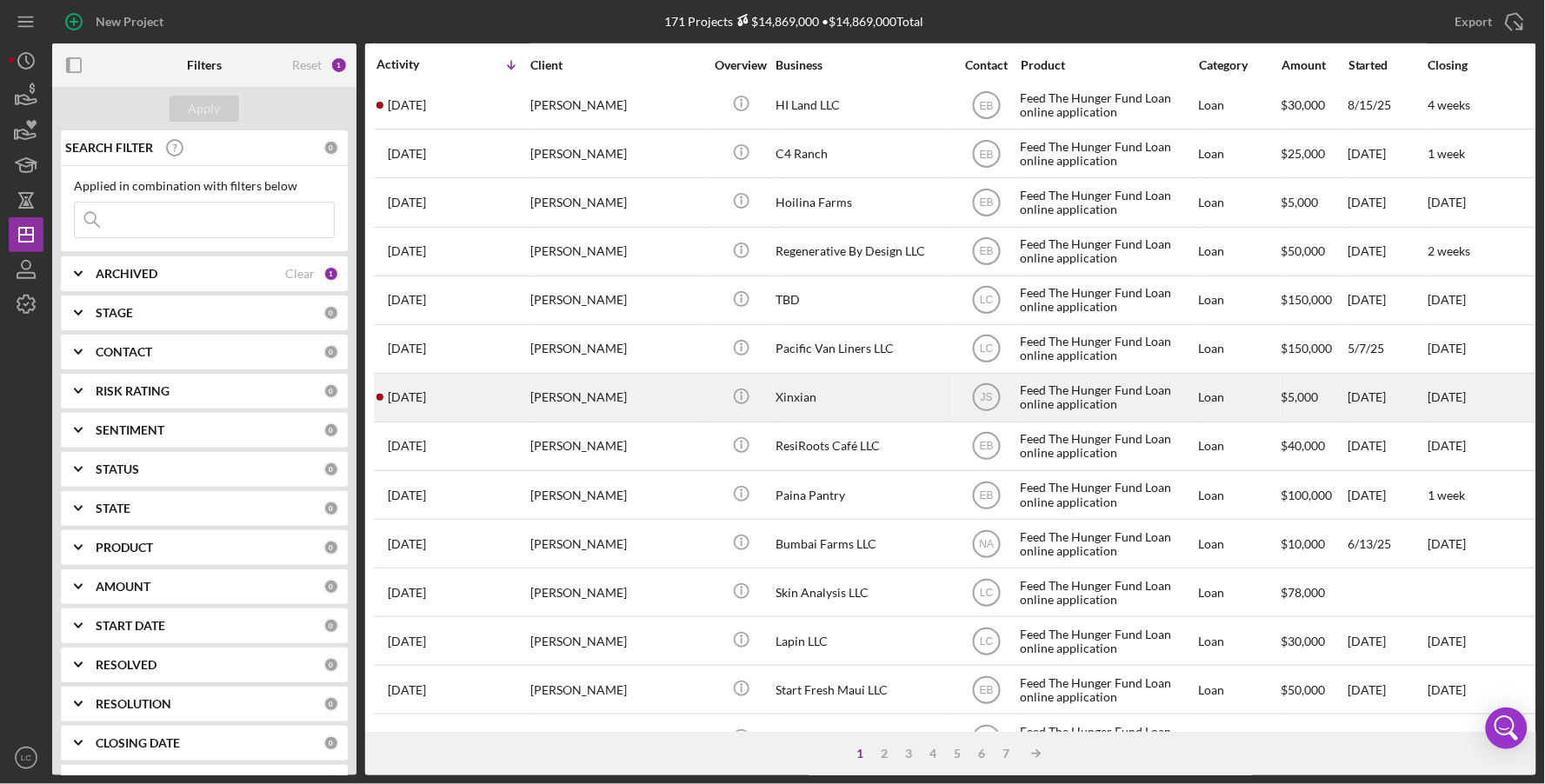
scroll to position [406, 0]
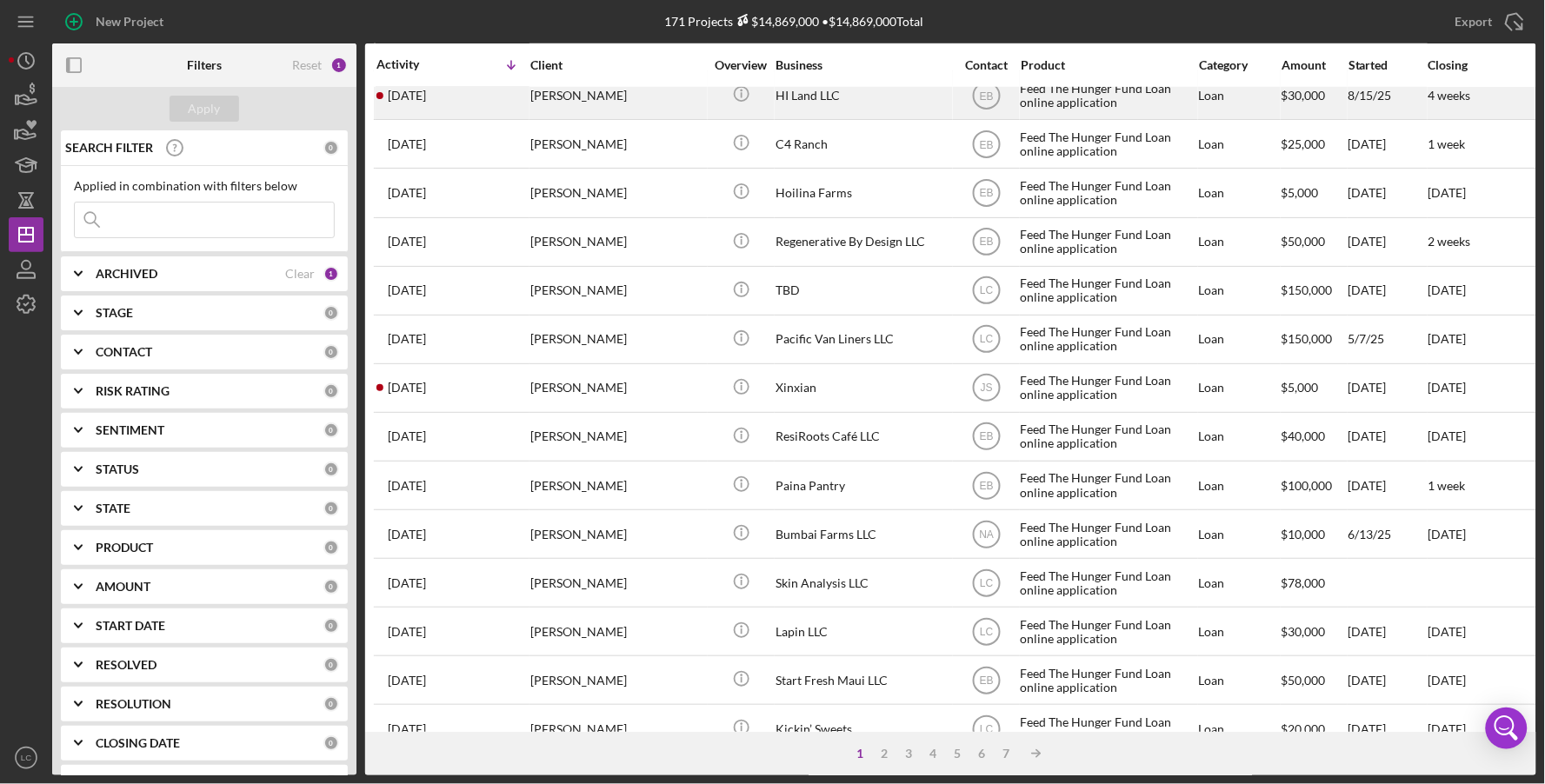
click at [604, 96] on div "[PERSON_NAME]" at bounding box center [617, 95] width 174 height 46
